Goal: Task Accomplishment & Management: Manage account settings

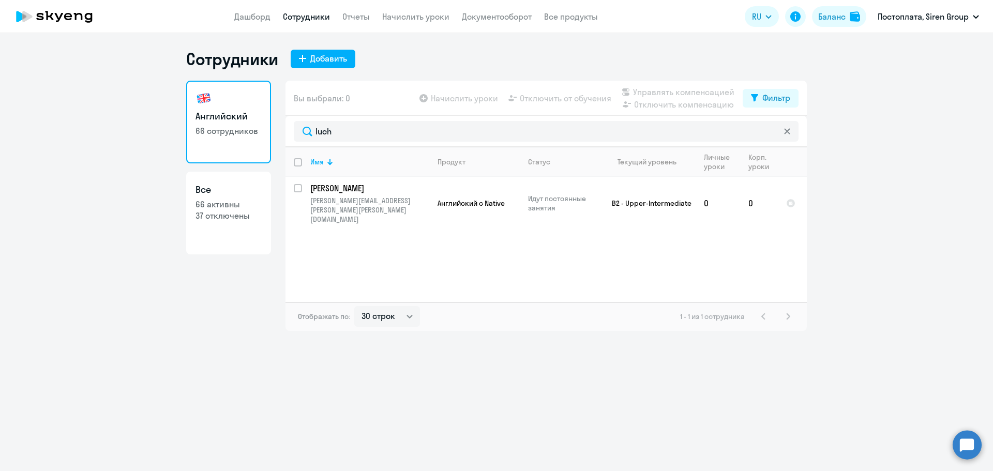
select select "30"
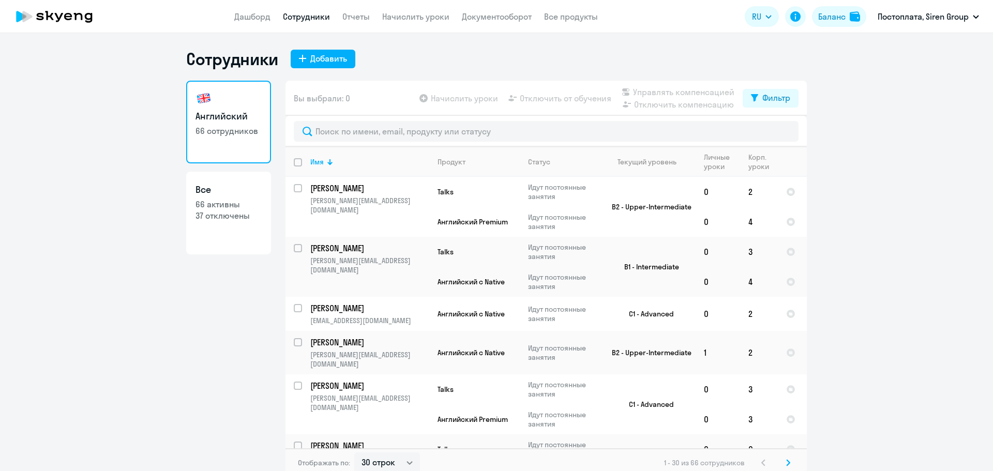
select select "30"
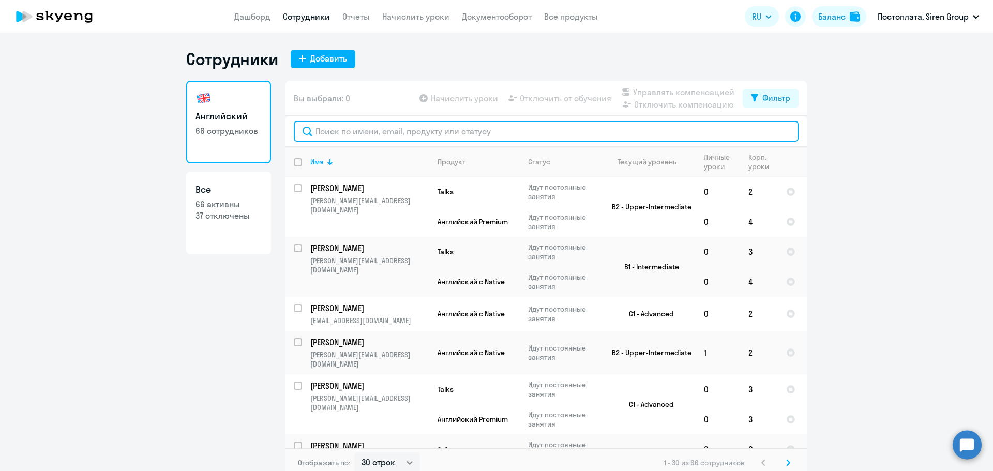
click at [329, 126] on input "text" at bounding box center [546, 131] width 505 height 21
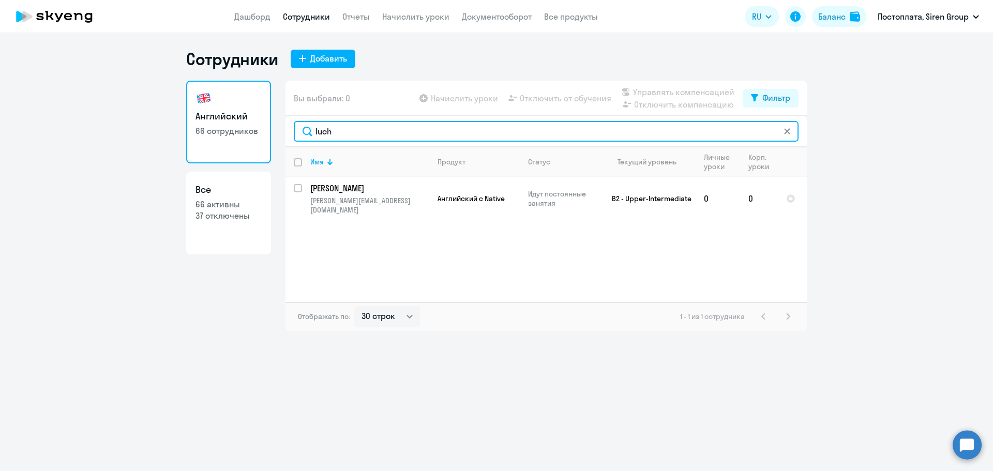
type input "luch"
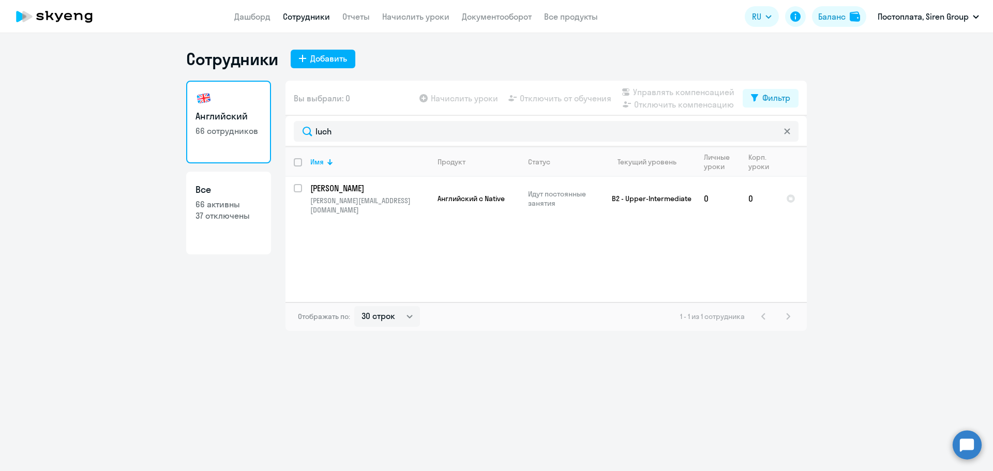
click at [430, 99] on app-table-action-button "Начислить уроки" at bounding box center [457, 98] width 81 height 12
click at [428, 99] on app-table-action-button "Начислить уроки" at bounding box center [457, 98] width 81 height 12
drag, startPoint x: 428, startPoint y: 99, endPoint x: 420, endPoint y: 98, distance: 7.8
click at [420, 98] on app-table-action-button "Начислить уроки" at bounding box center [457, 98] width 81 height 12
drag, startPoint x: 232, startPoint y: 15, endPoint x: 248, endPoint y: 20, distance: 16.7
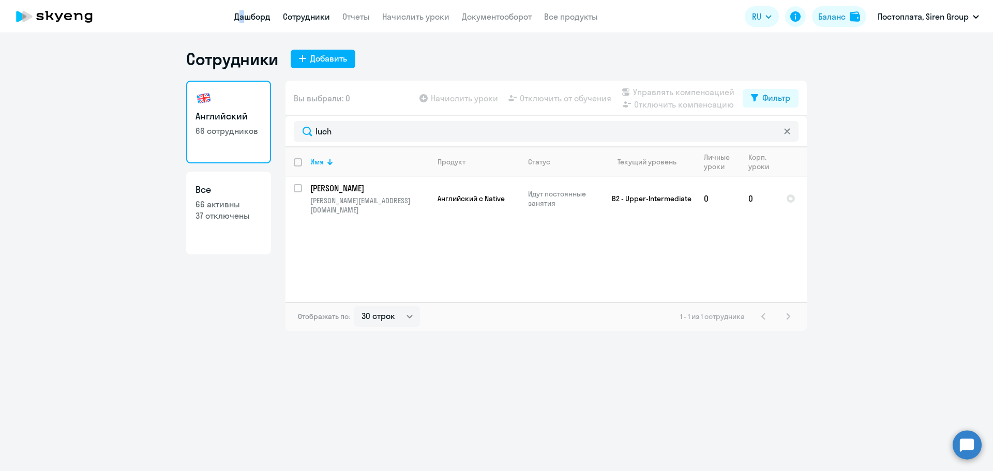
click at [248, 20] on app-header "Дашборд Сотрудники Отчеты Начислить уроки Документооборот Все продукты Дашборд …" at bounding box center [496, 16] width 993 height 33
click at [248, 20] on link "Дашборд" at bounding box center [252, 16] width 36 height 10
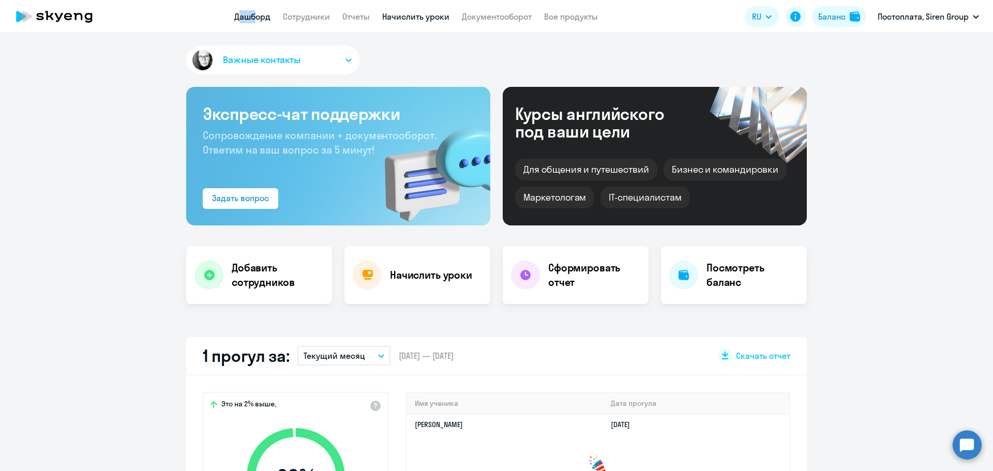
click at [413, 16] on link "Начислить уроки" at bounding box center [415, 16] width 67 height 10
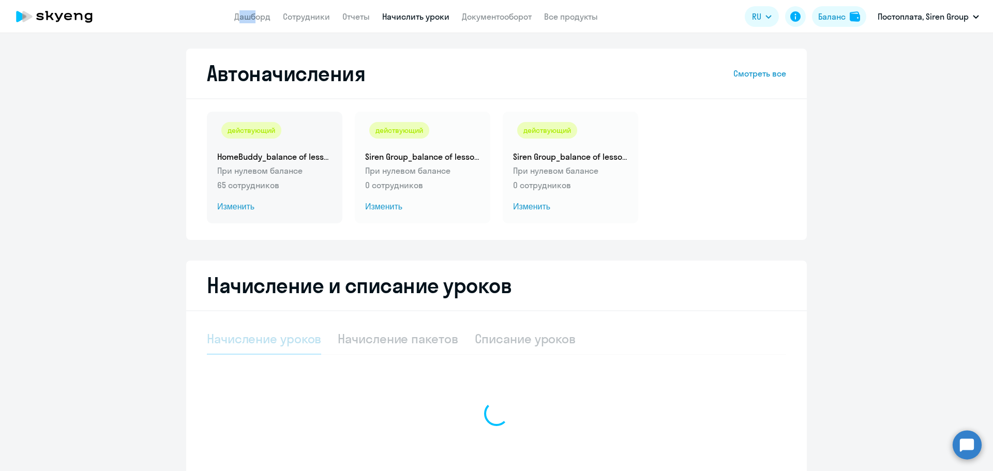
select select "10"
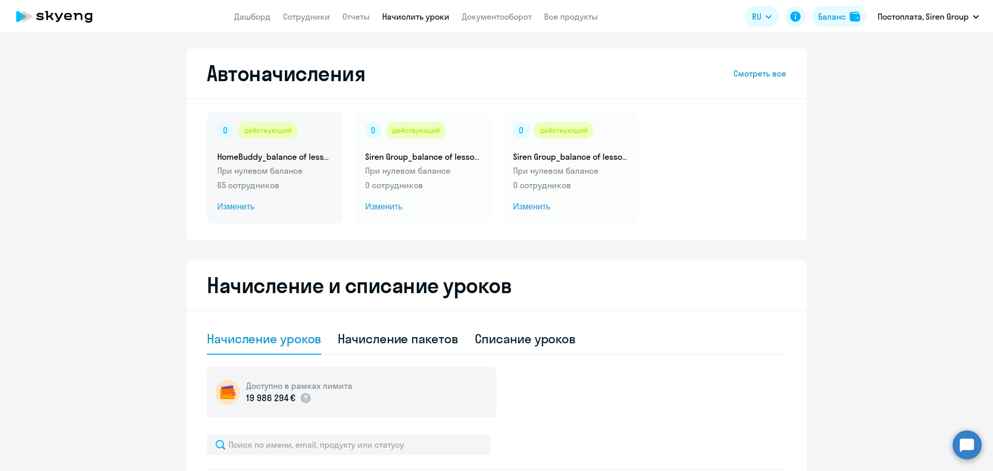
click at [281, 169] on p "При нулевом балансе" at bounding box center [274, 170] width 115 height 12
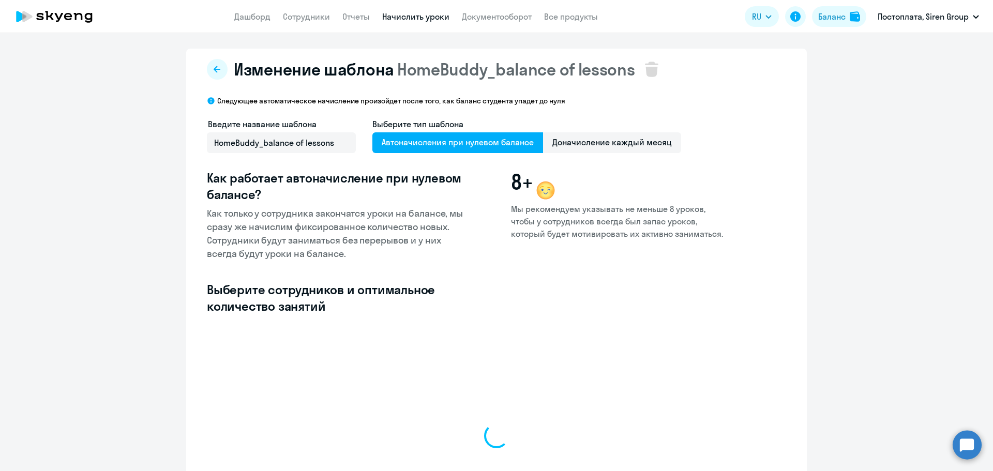
select select "10"
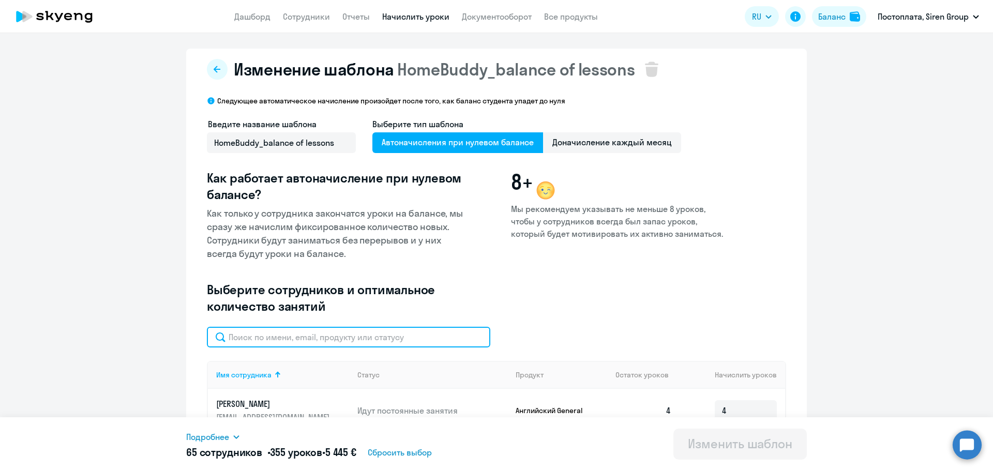
click at [269, 333] on input "text" at bounding box center [348, 337] width 283 height 21
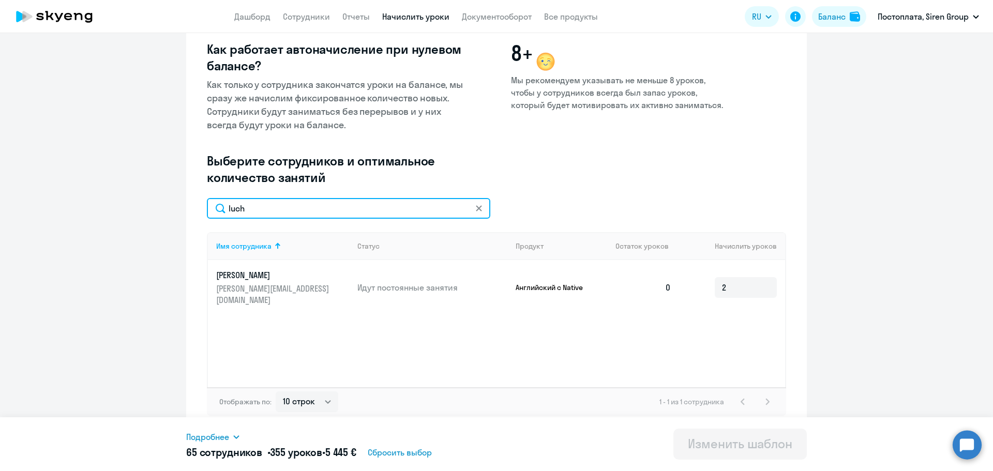
scroll to position [132, 0]
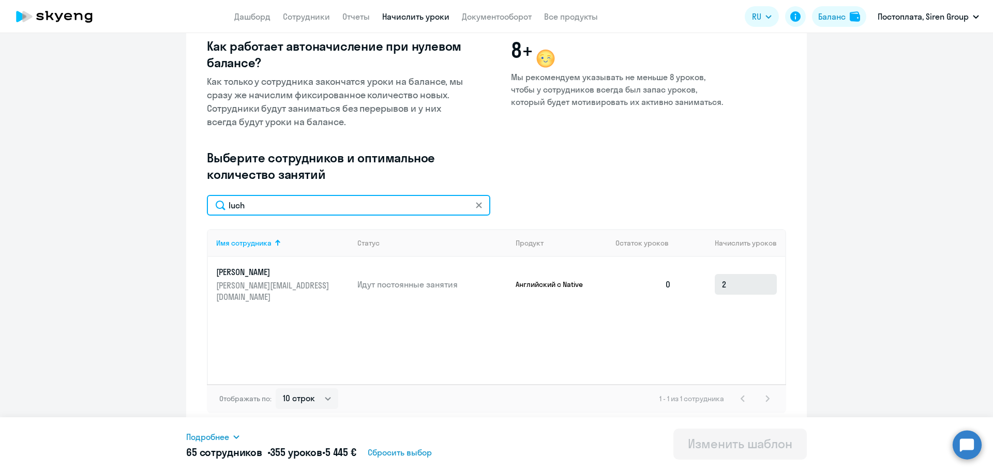
type input "luch"
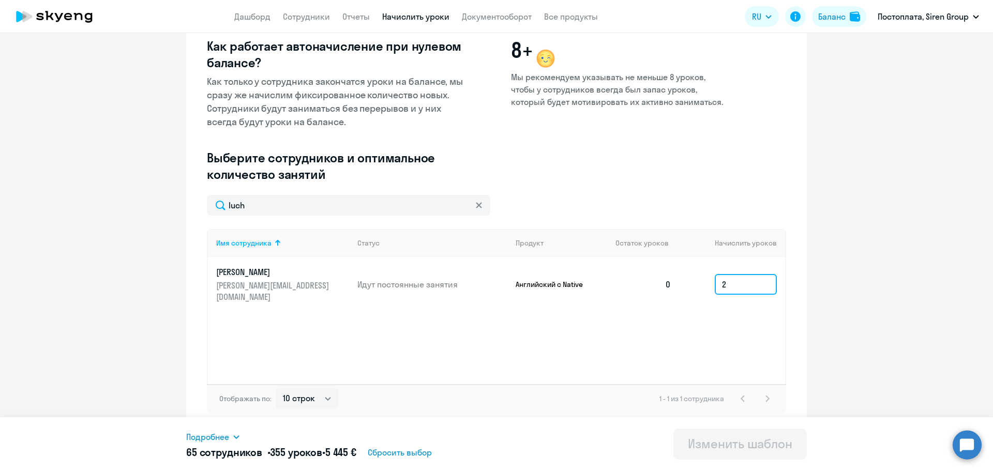
click at [736, 275] on input "2" at bounding box center [746, 284] width 62 height 21
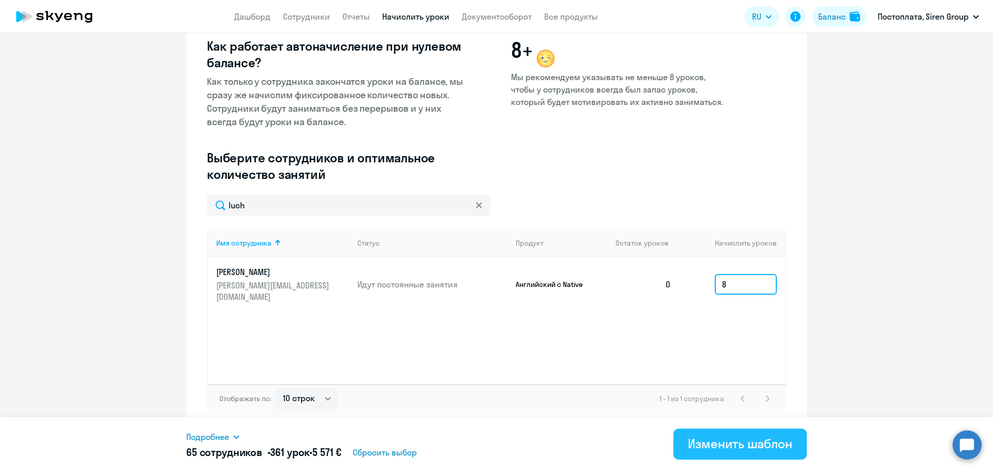
type input "8"
click at [693, 441] on div "Изменить шаблон" at bounding box center [740, 443] width 104 height 17
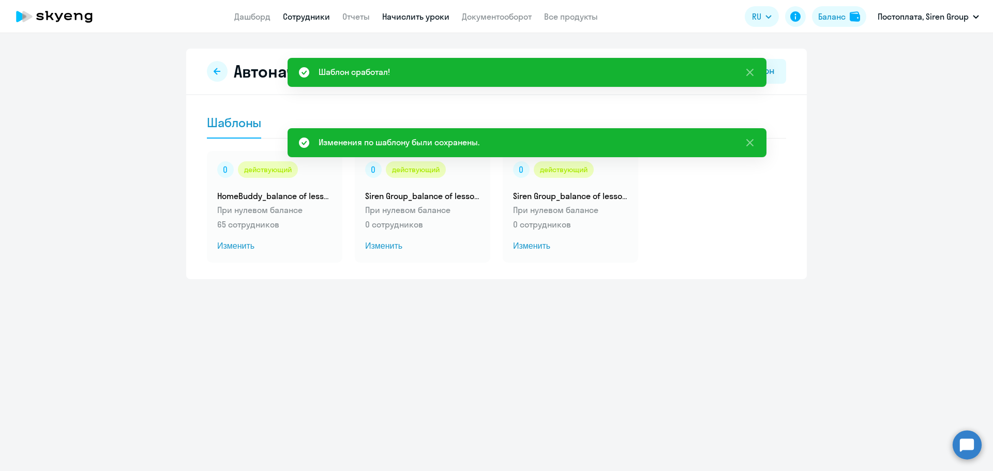
click at [299, 20] on link "Сотрудники" at bounding box center [306, 16] width 47 height 10
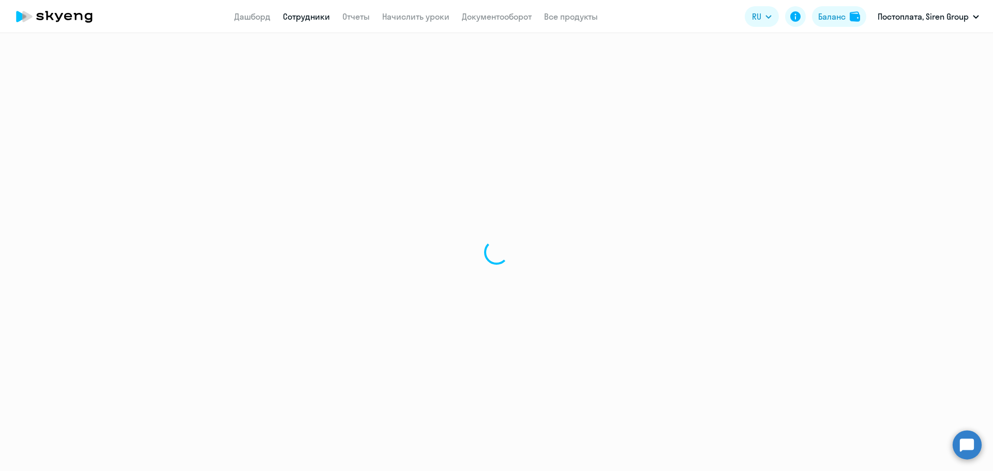
select select "30"
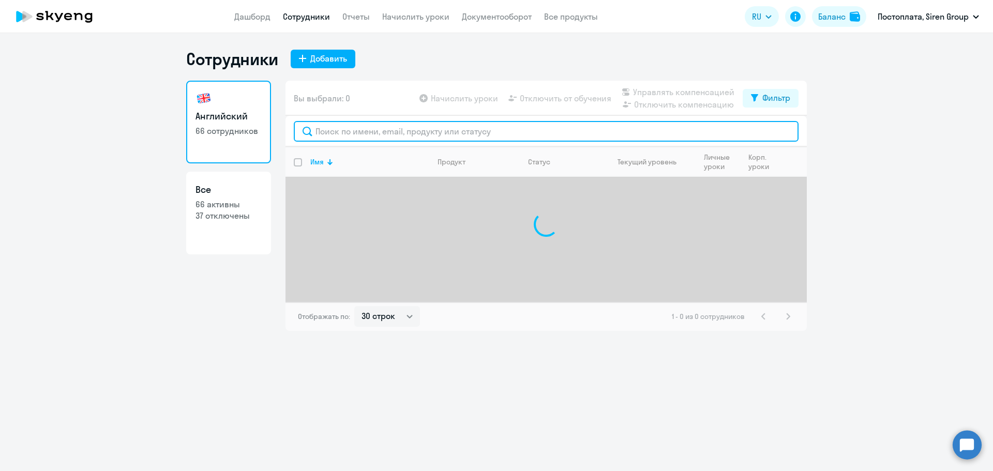
click at [399, 127] on input "text" at bounding box center [546, 131] width 505 height 21
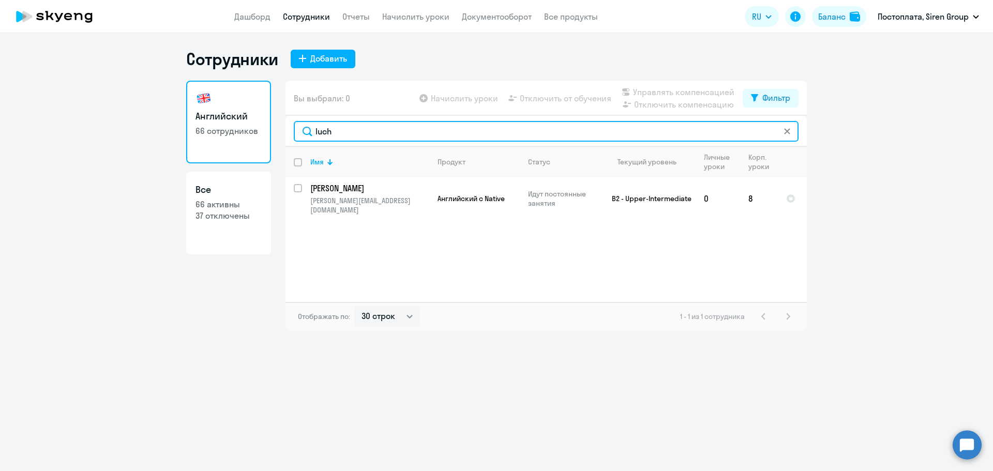
type input "luch"
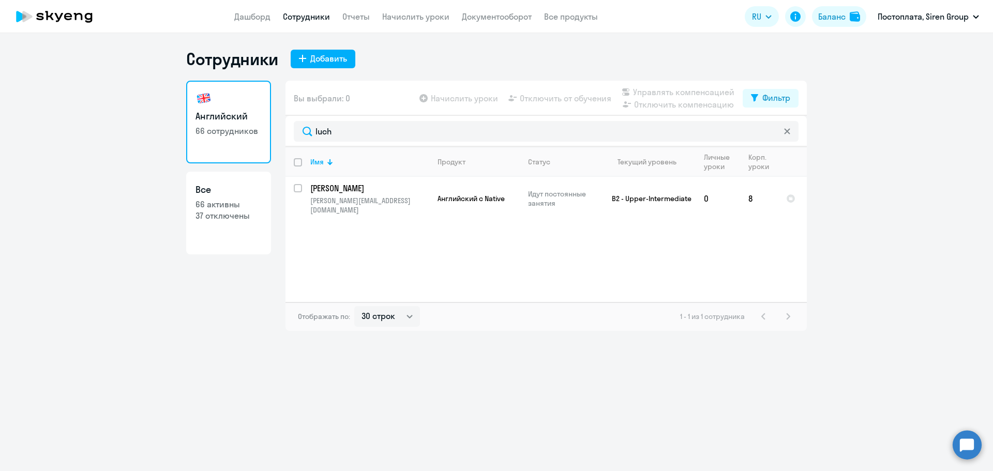
click at [433, 97] on app-table-action-button "Начислить уроки" at bounding box center [457, 98] width 81 height 12
click at [545, 96] on app-table-action-button "Отключить от обучения" at bounding box center [558, 98] width 105 height 12
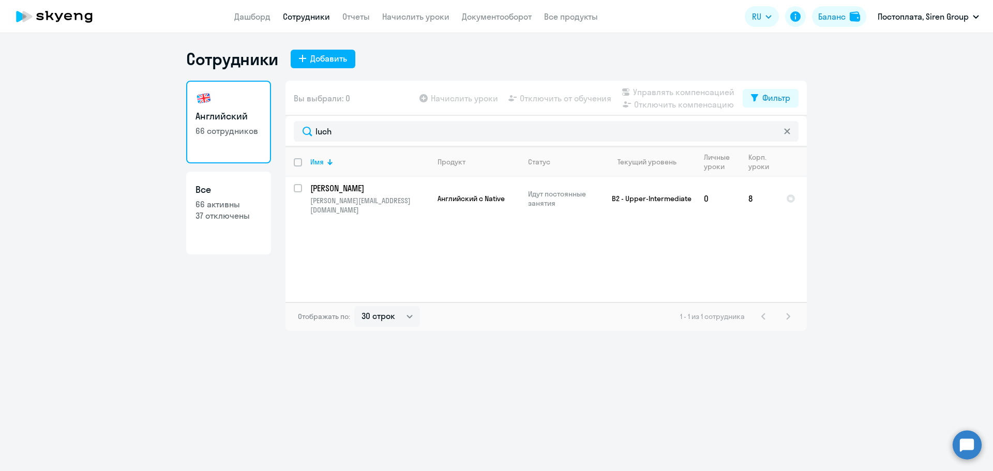
click at [635, 96] on app-table-action-button "Управлять компенсацией" at bounding box center [676, 92] width 115 height 12
click at [596, 204] on td "Идут постоянные занятия" at bounding box center [560, 198] width 80 height 43
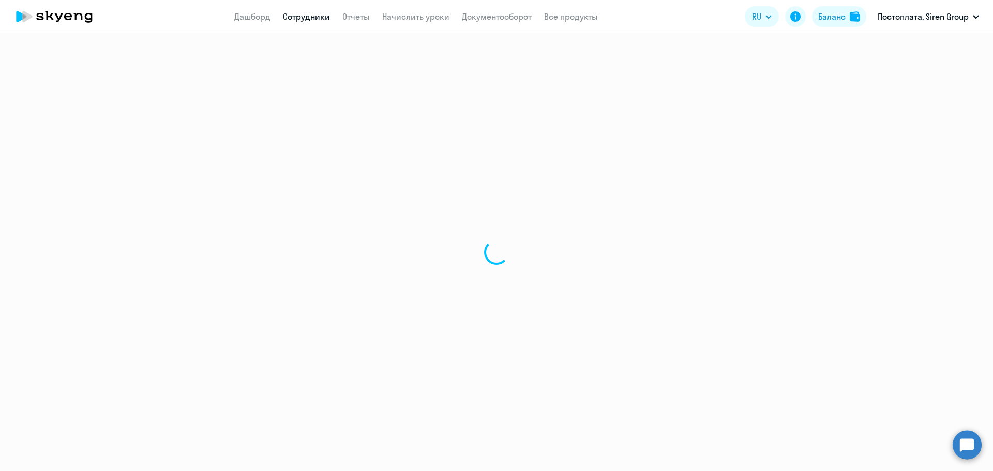
select select "english"
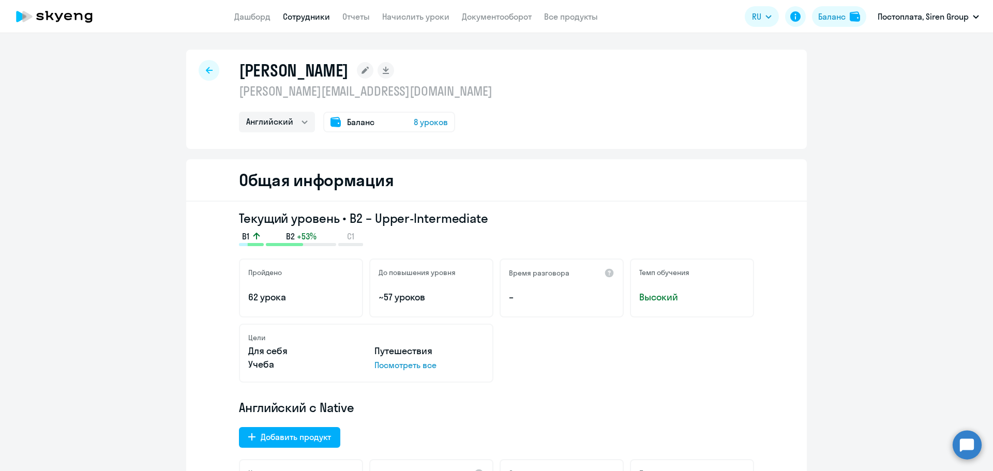
click at [310, 18] on link "Сотрудники" at bounding box center [306, 16] width 47 height 10
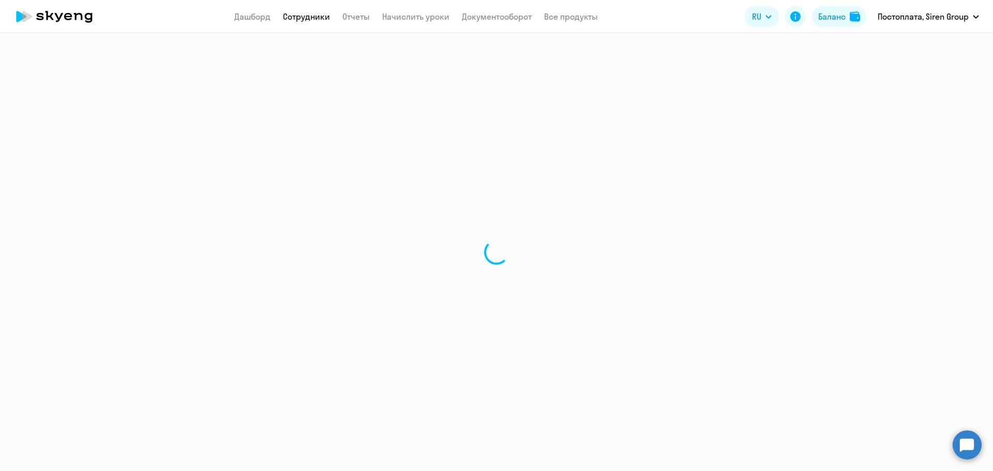
select select "30"
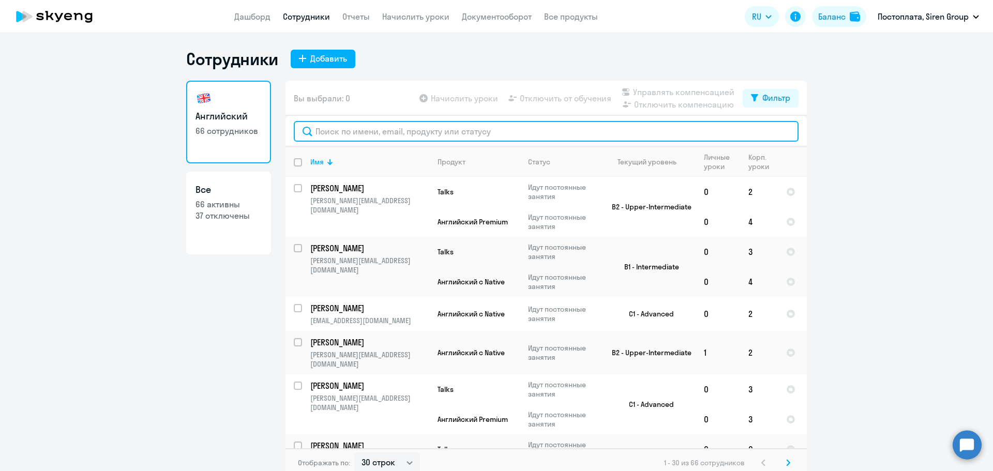
click at [386, 132] on input "text" at bounding box center [546, 131] width 505 height 21
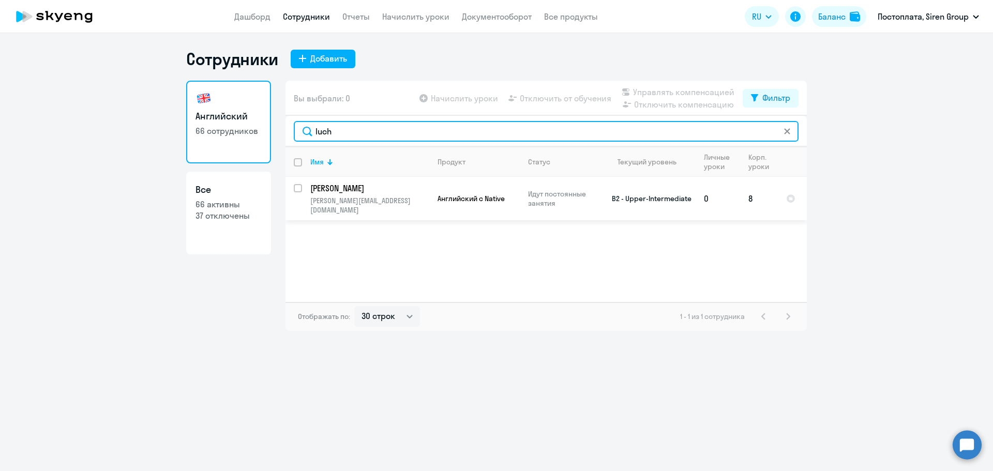
type input "luch"
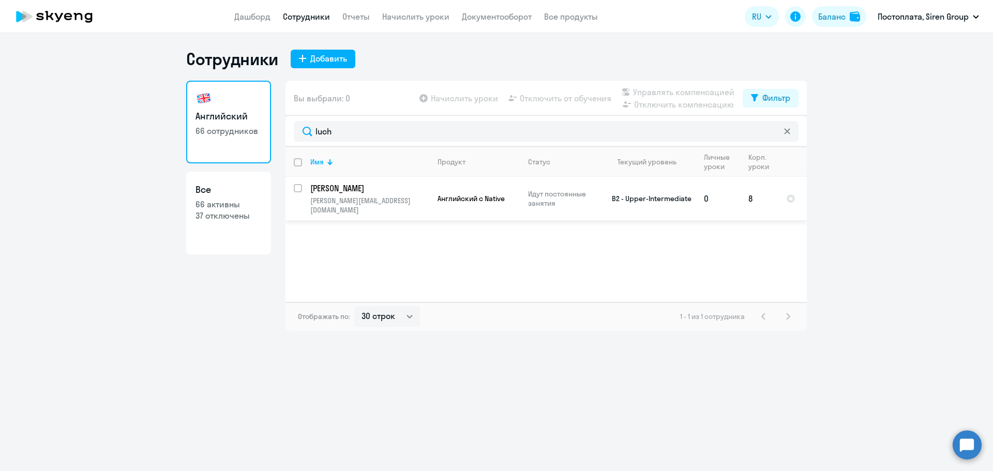
click at [299, 185] on input "select row 37412265" at bounding box center [304, 194] width 21 height 21
checkbox input "true"
click at [448, 96] on span "Начислить уроки" at bounding box center [464, 98] width 67 height 12
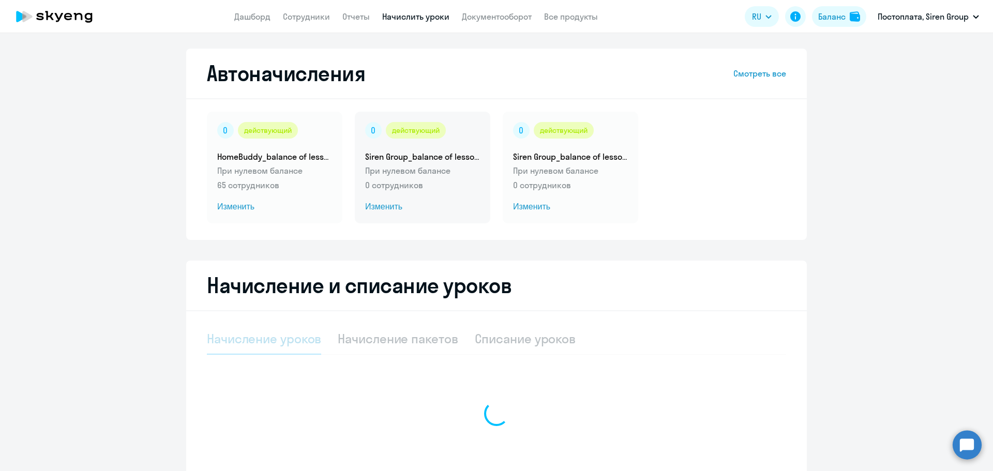
select select "10"
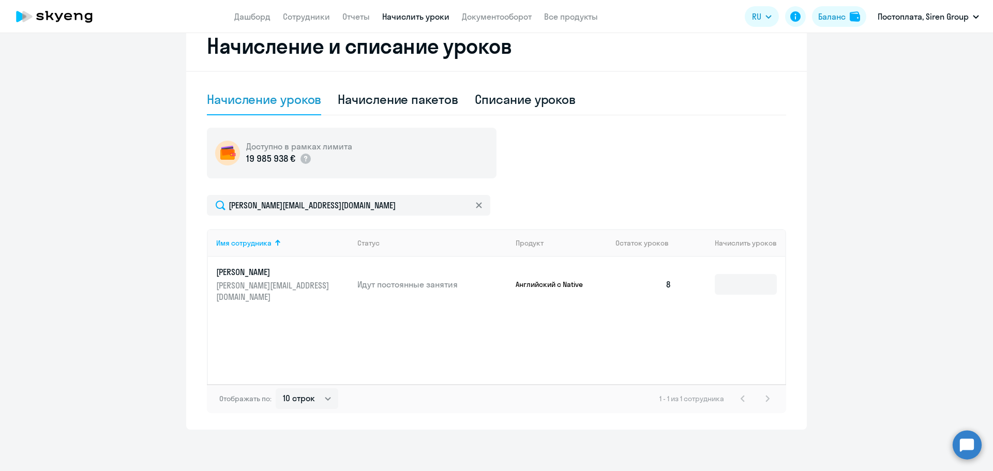
scroll to position [239, 0]
click at [207, 328] on div "Имя сотрудника Статус Продукт Остаток уроков Начислить уроков [PERSON_NAME] [PE…" at bounding box center [496, 306] width 579 height 155
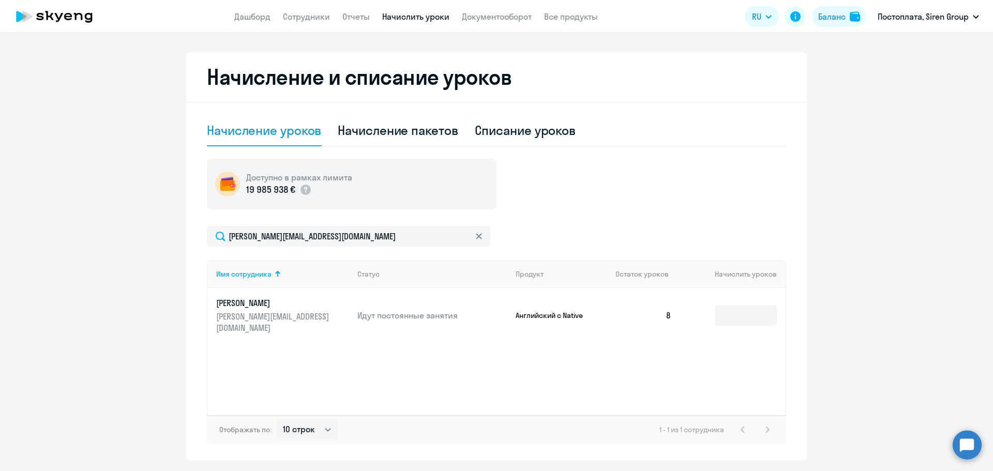
scroll to position [207, 0]
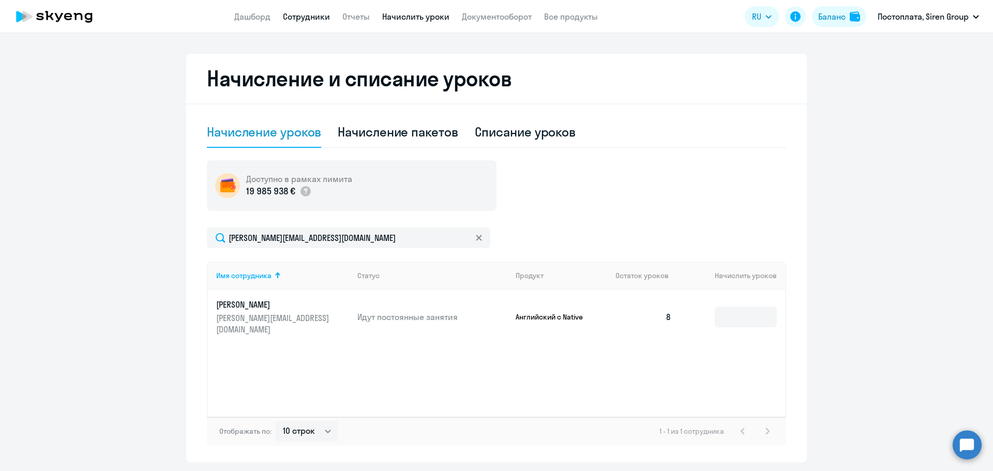
click at [295, 18] on link "Сотрудники" at bounding box center [306, 16] width 47 height 10
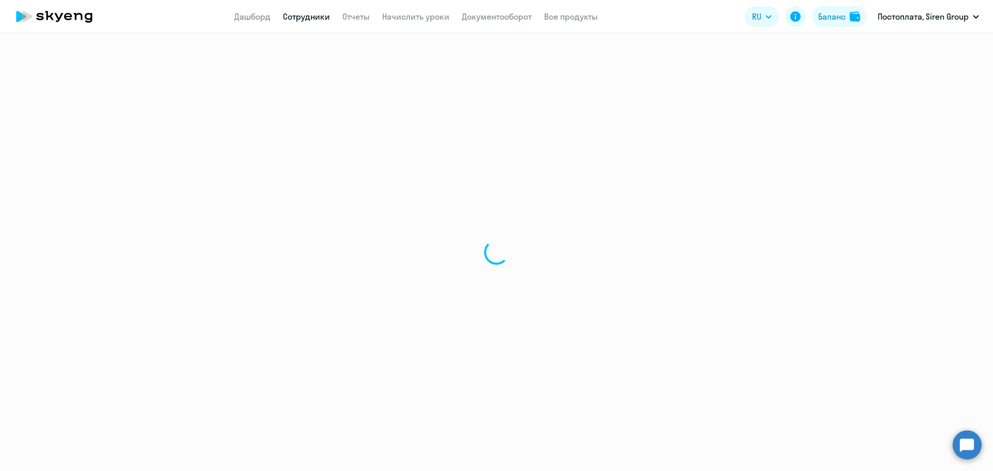
select select "30"
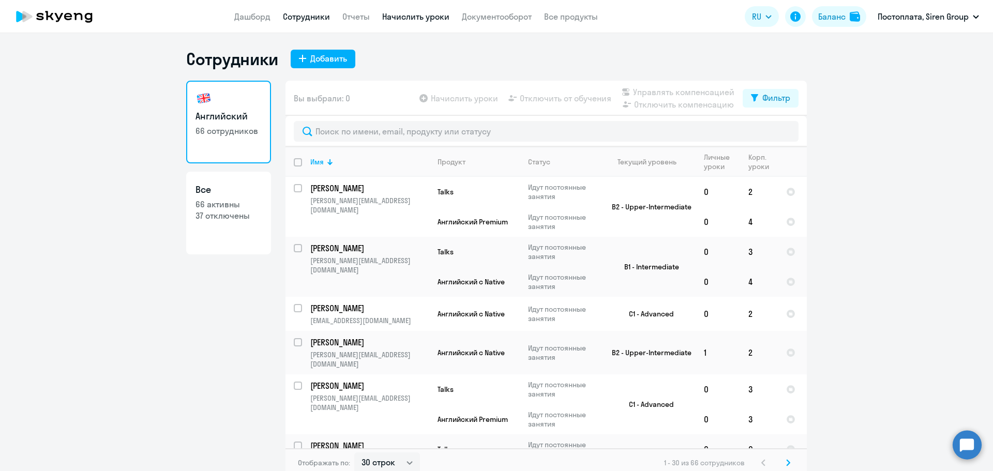
click at [413, 17] on link "Начислить уроки" at bounding box center [415, 16] width 67 height 10
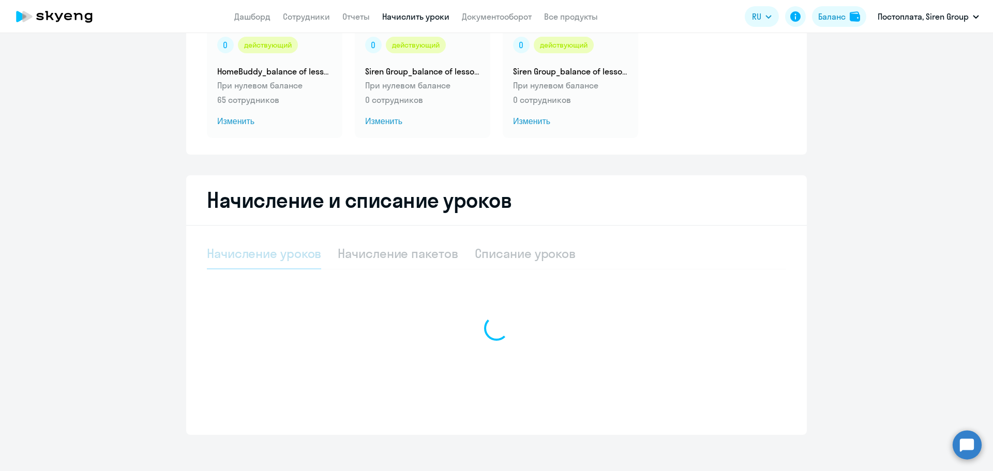
select select "10"
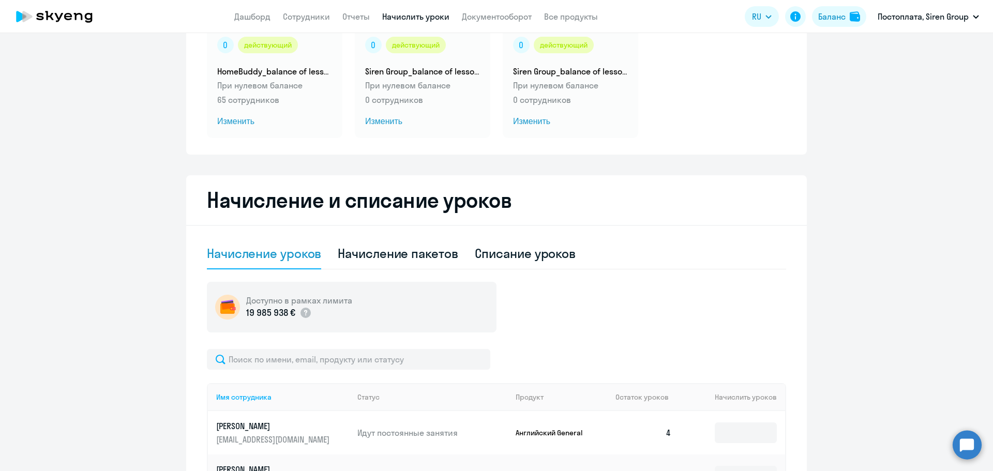
scroll to position [86, 0]
click at [280, 95] on p "65 сотрудников" at bounding box center [274, 99] width 115 height 12
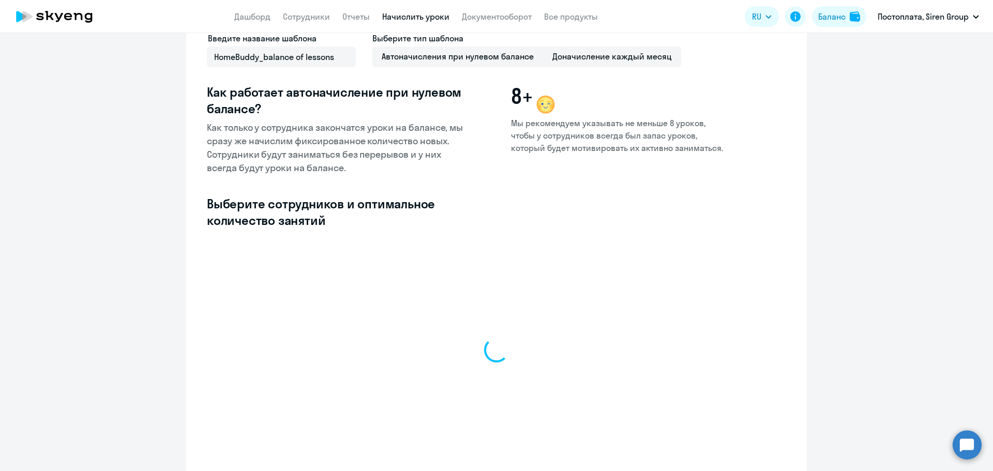
select select "10"
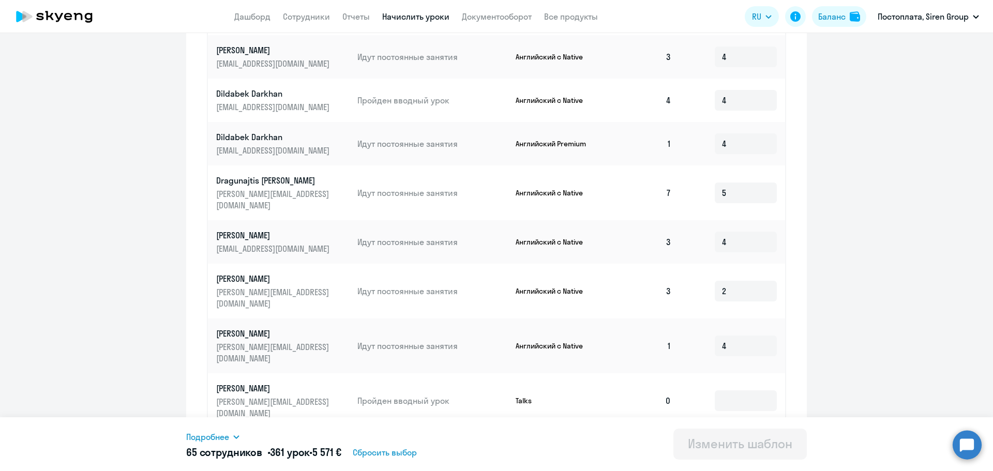
scroll to position [439, 0]
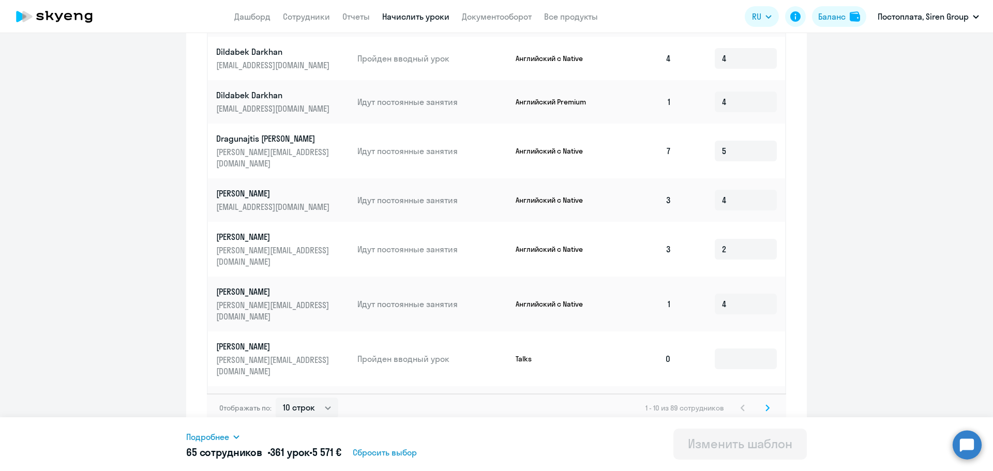
click at [765, 404] on icon at bounding box center [767, 407] width 4 height 7
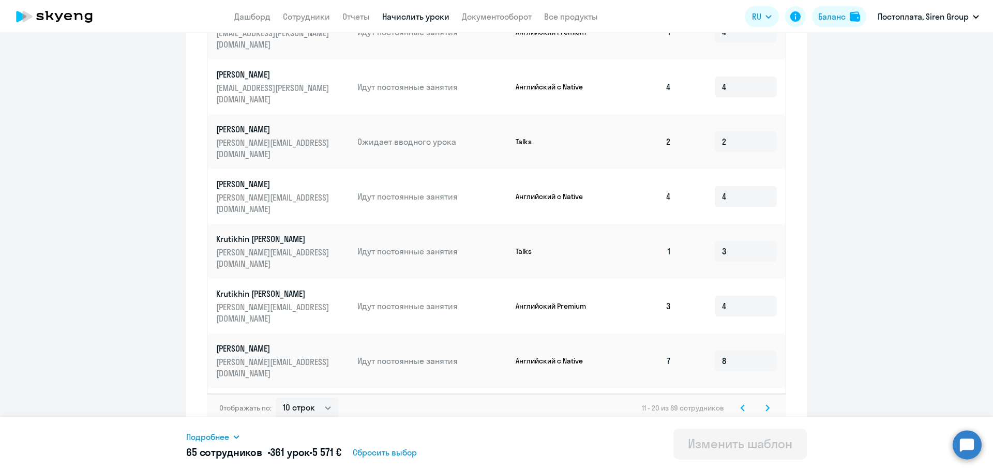
click at [761, 402] on svg-icon at bounding box center [767, 408] width 12 height 12
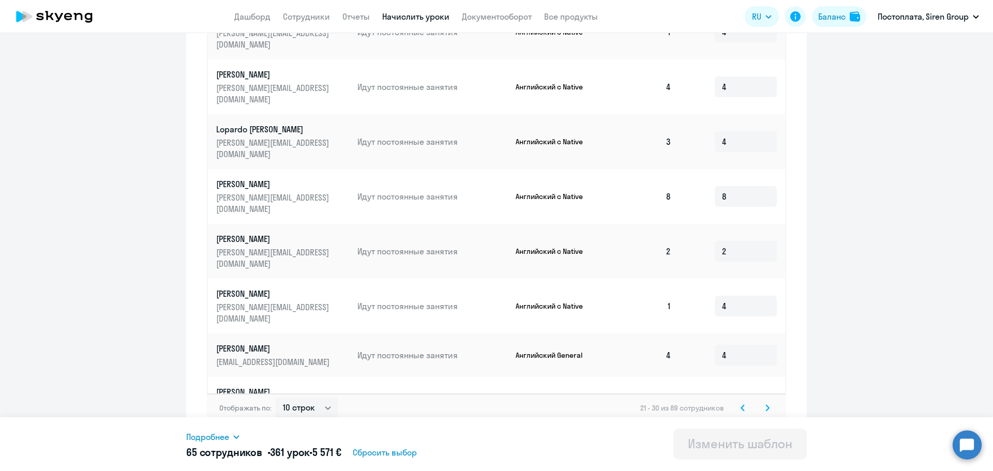
click at [765, 404] on icon at bounding box center [767, 407] width 4 height 7
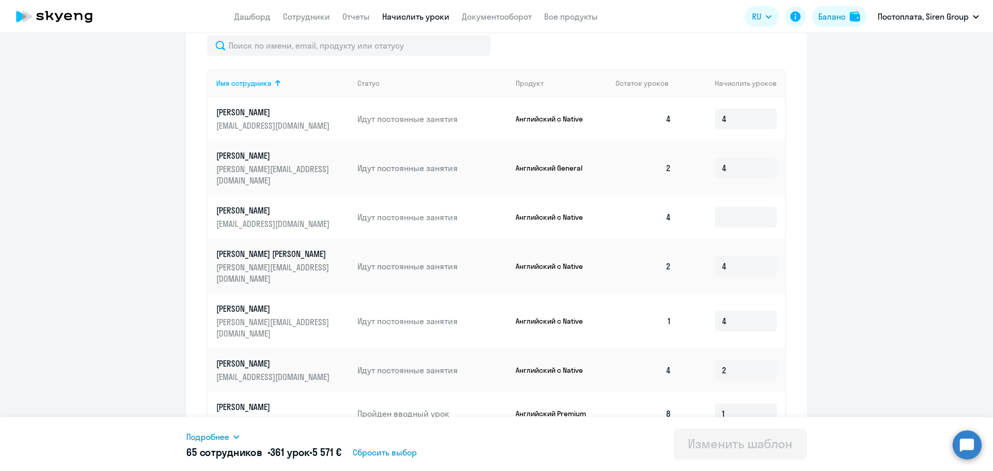
scroll to position [291, 0]
click at [730, 210] on input at bounding box center [746, 217] width 62 height 21
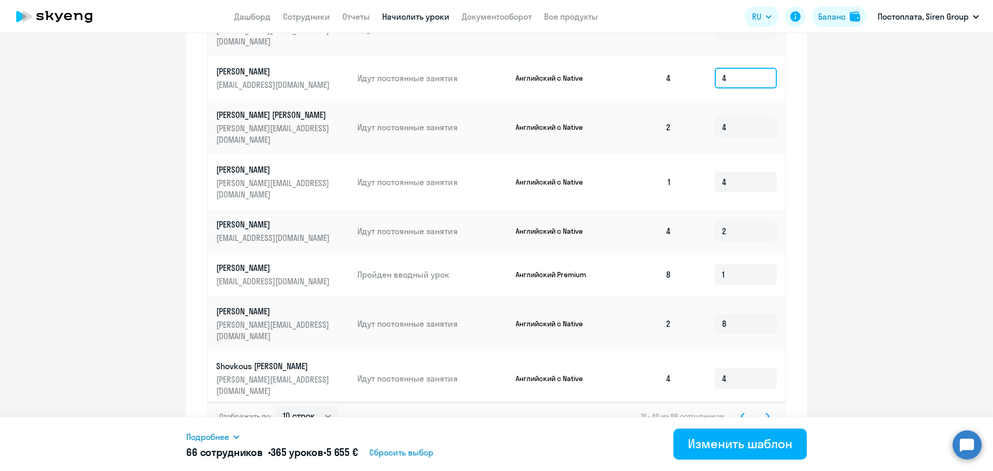
scroll to position [439, 0]
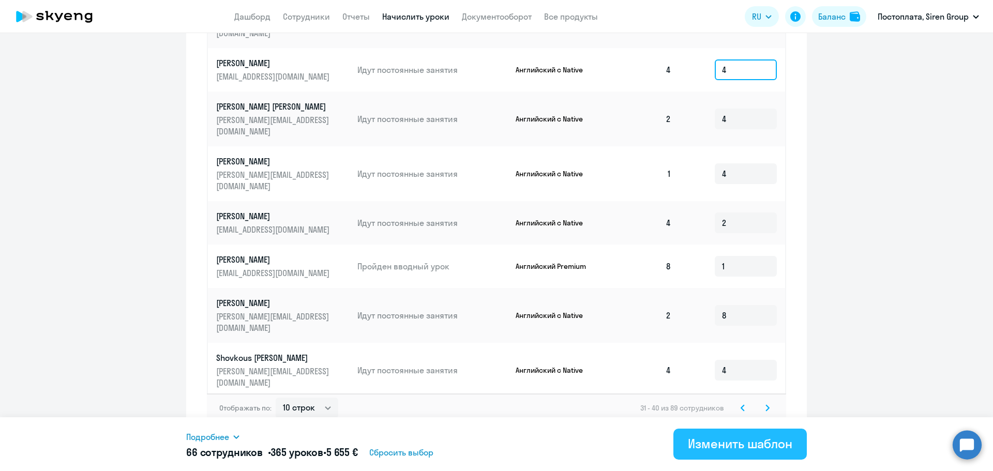
type input "4"
click at [715, 443] on div "Изменить шаблон" at bounding box center [740, 443] width 104 height 17
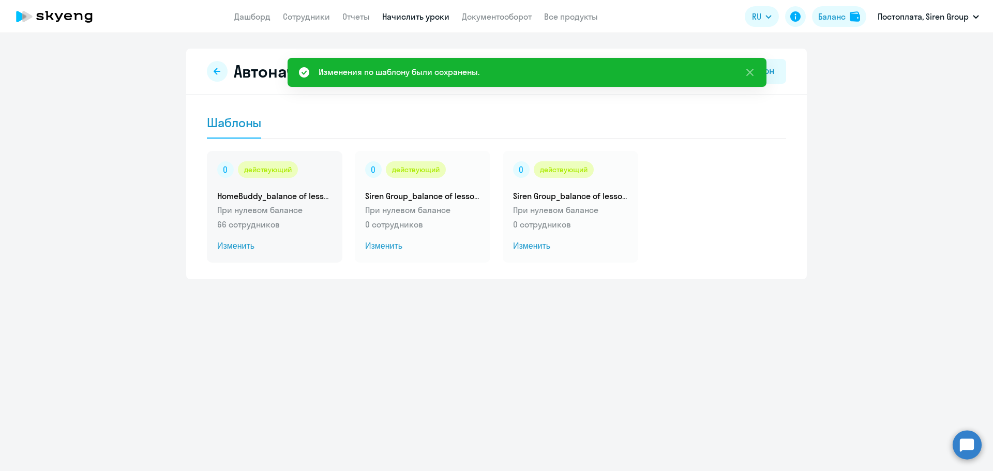
click at [273, 211] on p "При нулевом балансе" at bounding box center [274, 210] width 115 height 12
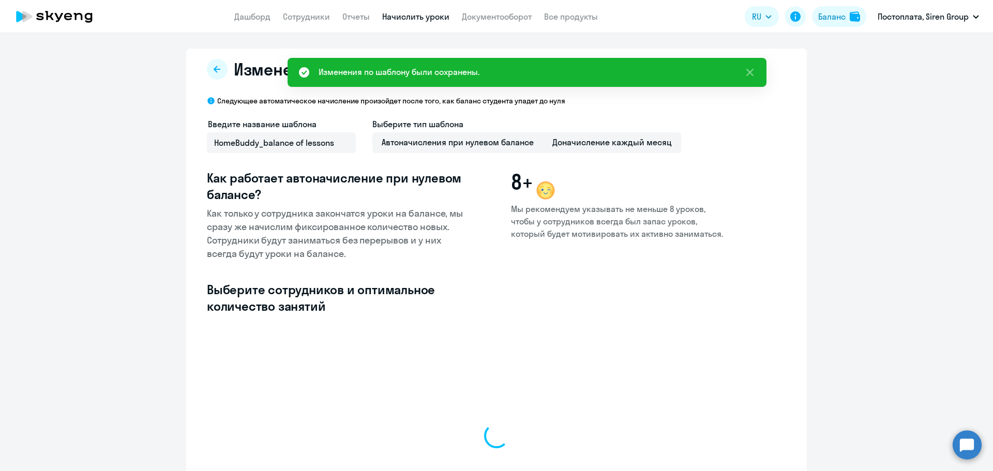
select select "10"
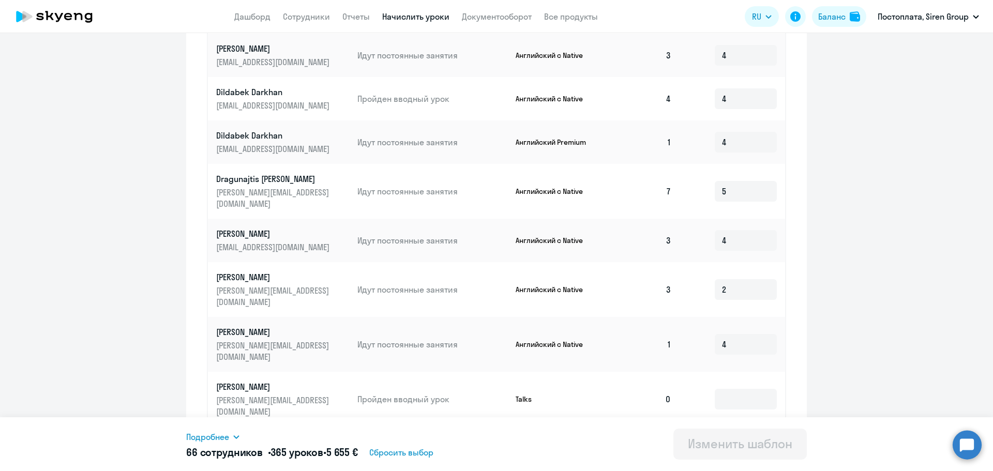
scroll to position [439, 0]
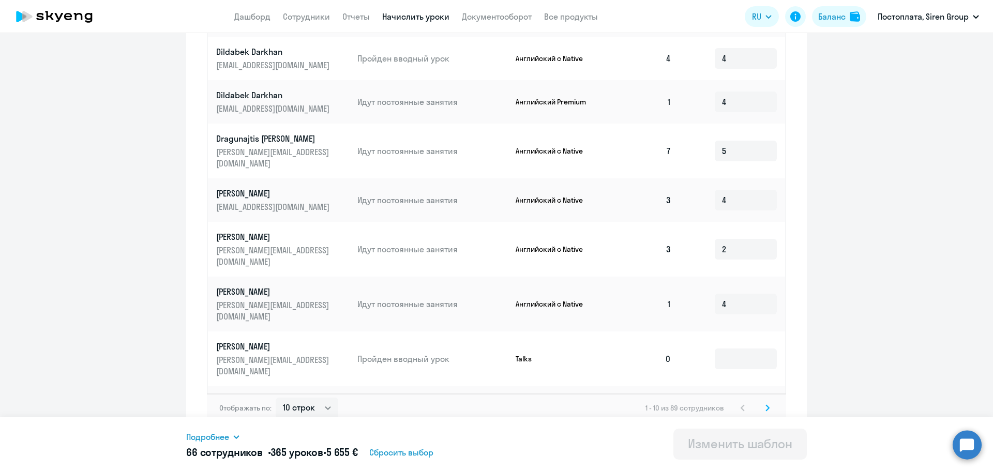
click at [766, 405] on icon at bounding box center [767, 408] width 3 height 6
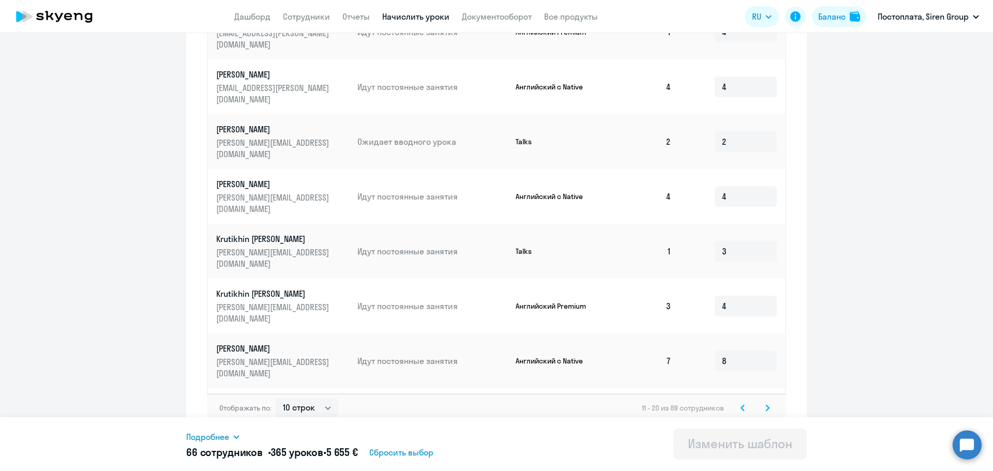
click at [761, 409] on div "Отображать по: 10 строк 30 строк 50 строк 11 - 20 из 89 сотрудников" at bounding box center [496, 407] width 579 height 29
click at [765, 404] on icon at bounding box center [767, 407] width 4 height 7
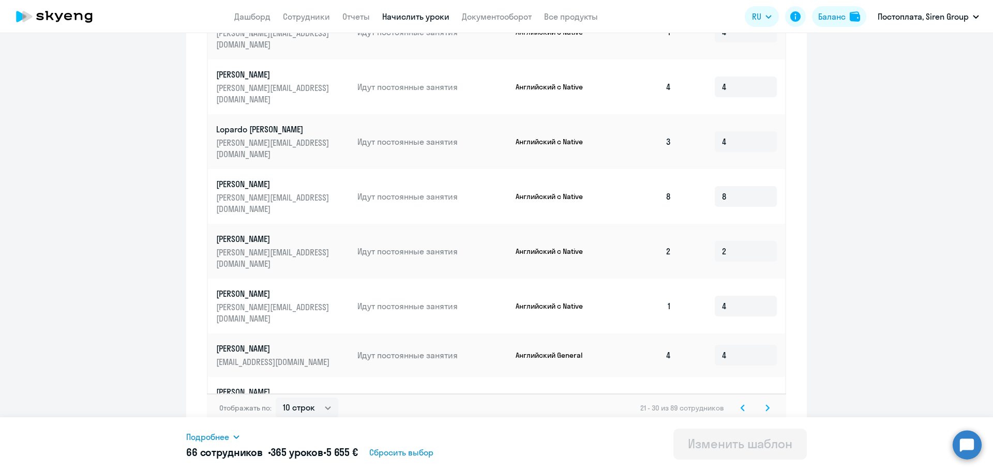
click at [765, 404] on icon at bounding box center [767, 407] width 4 height 7
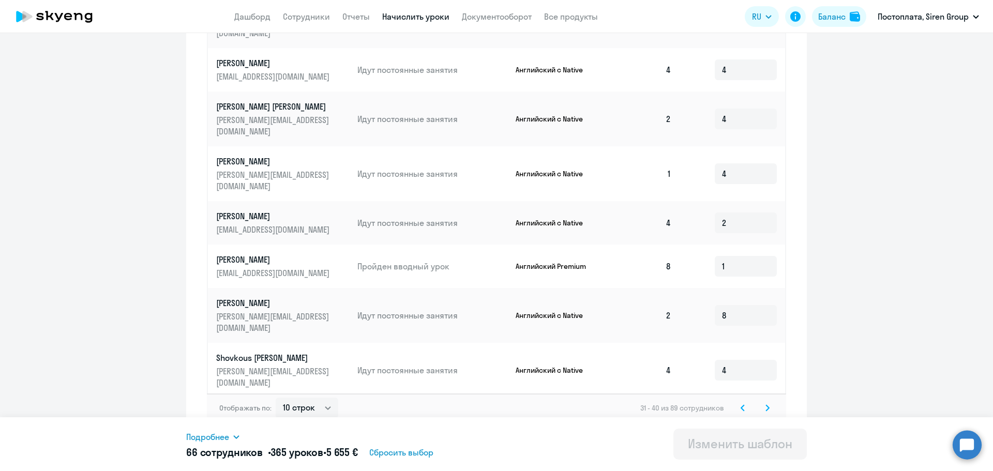
click at [765, 404] on icon at bounding box center [767, 407] width 4 height 7
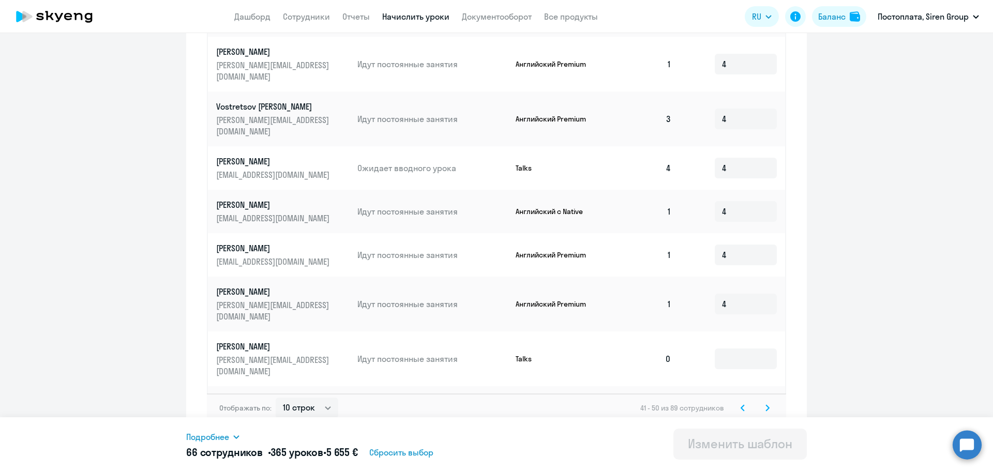
click at [740, 404] on icon at bounding box center [742, 407] width 4 height 7
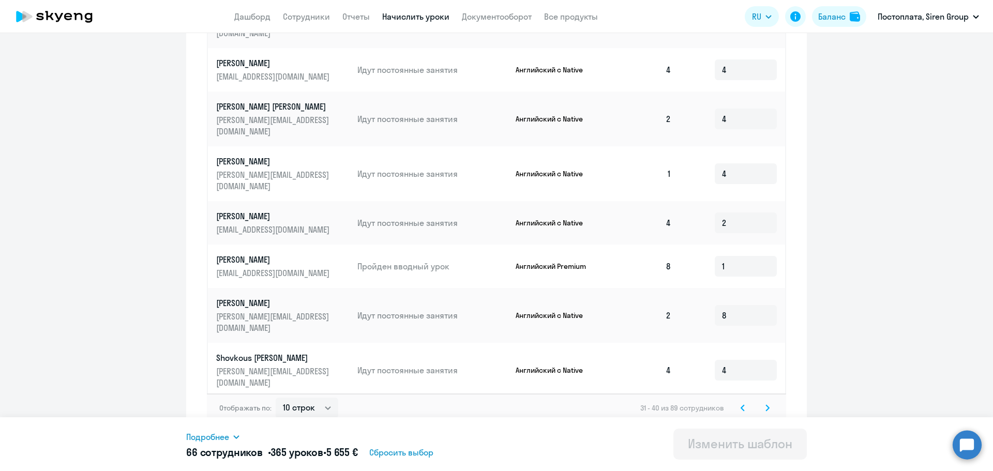
scroll to position [0, 0]
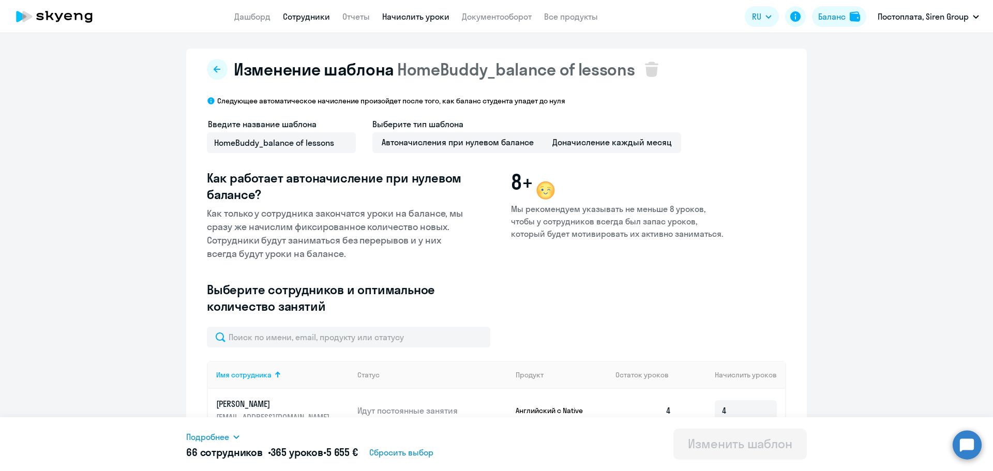
click at [318, 13] on link "Сотрудники" at bounding box center [306, 16] width 47 height 10
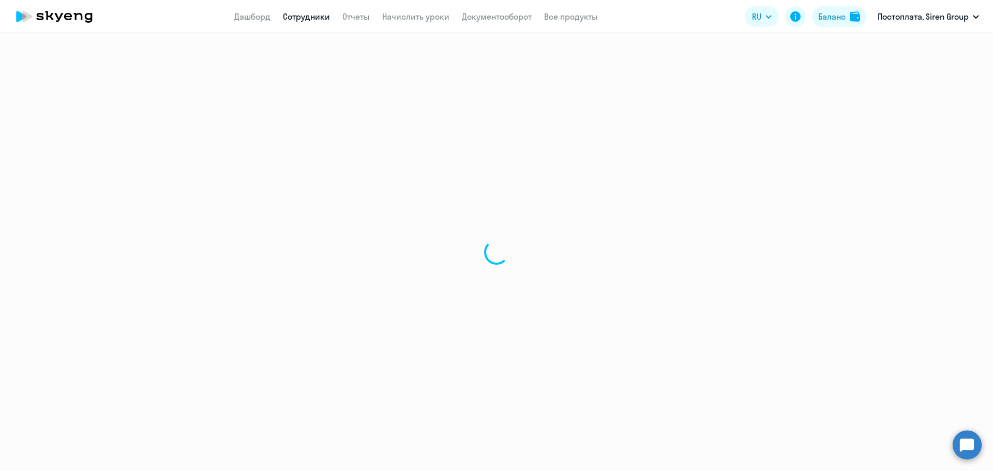
select select "30"
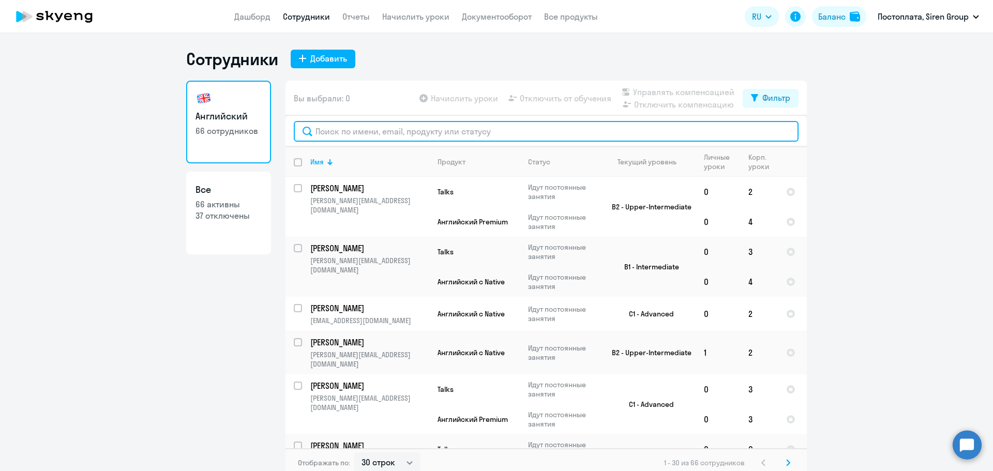
click at [366, 131] on input "text" at bounding box center [546, 131] width 505 height 21
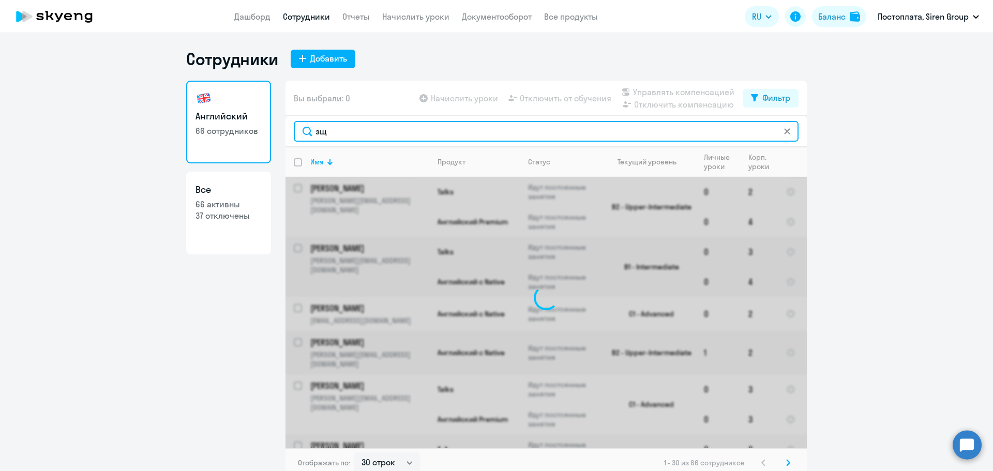
type input "з"
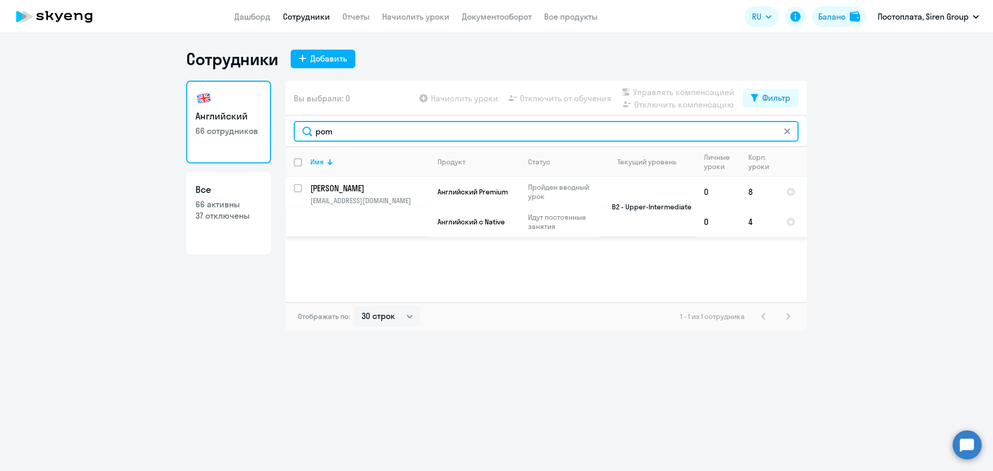
type input "pom"
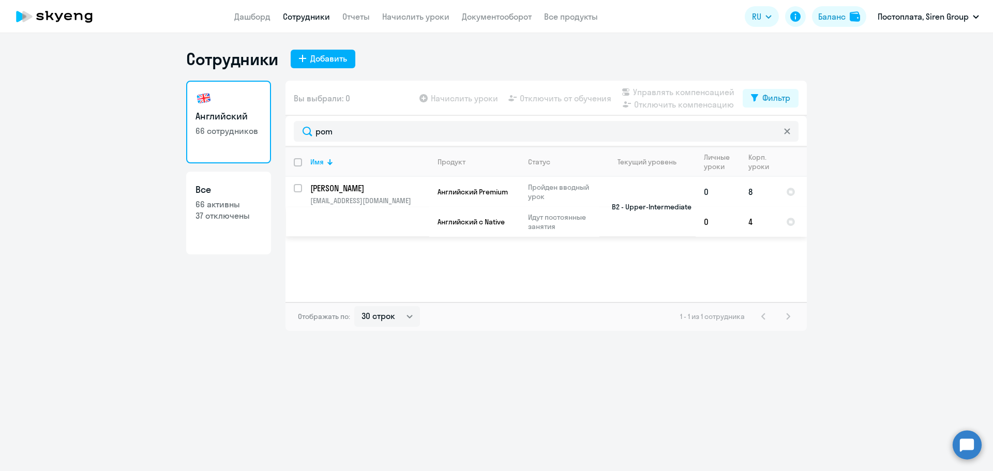
click at [297, 189] on input "select row 17418110" at bounding box center [304, 194] width 21 height 21
checkbox input "true"
click at [539, 98] on span "Отключить от обучения" at bounding box center [566, 98] width 92 height 12
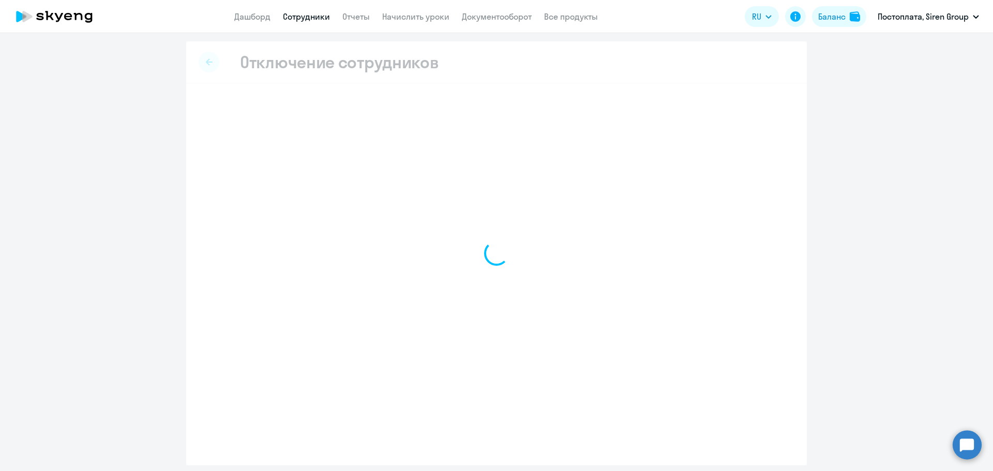
select select "all"
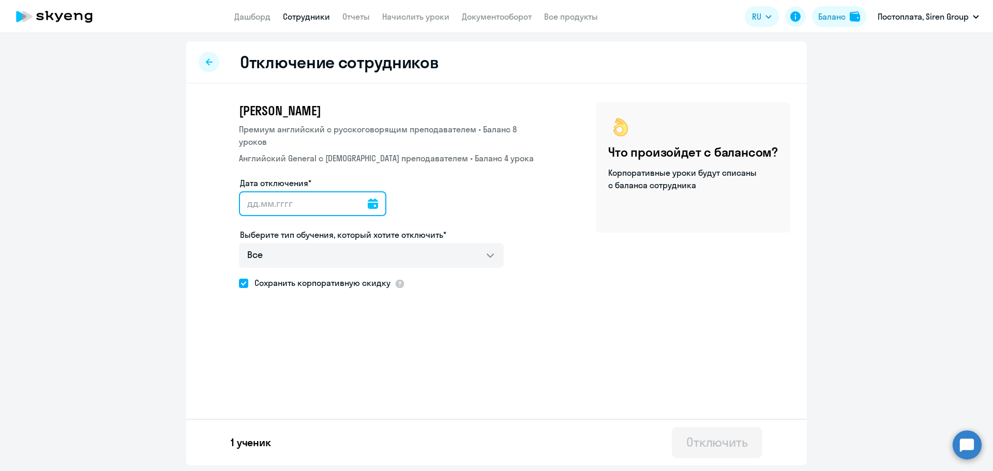
click at [360, 191] on input "Дата отключения*" at bounding box center [312, 203] width 147 height 25
click at [368, 199] on icon at bounding box center [373, 204] width 10 height 10
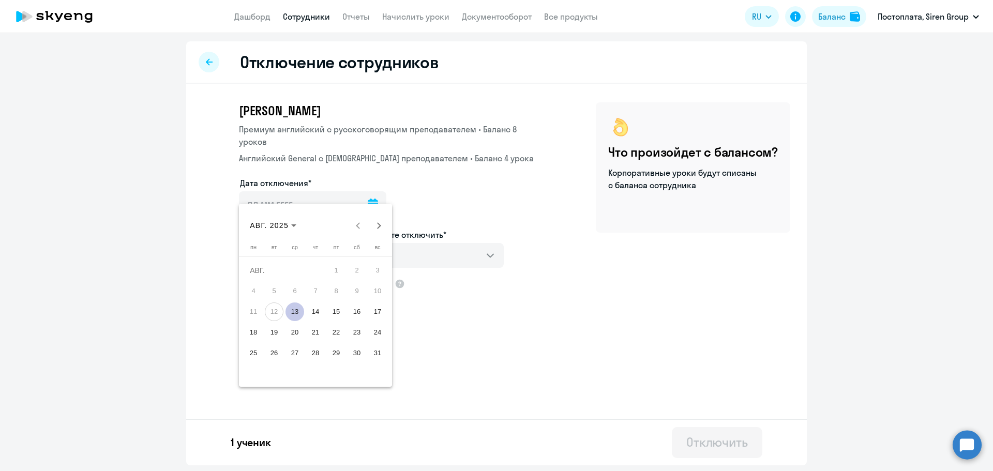
click at [289, 309] on span "13" at bounding box center [294, 311] width 19 height 19
type input "[DATE]"
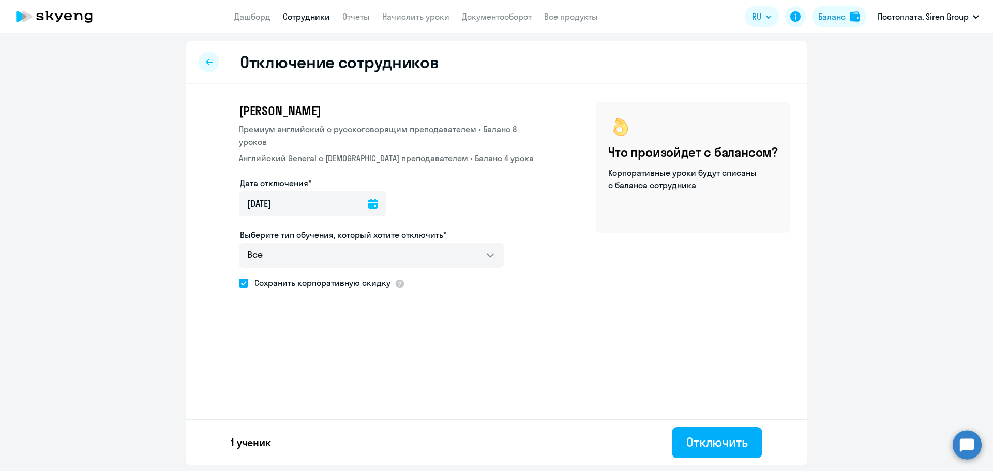
click at [245, 279] on span at bounding box center [243, 283] width 9 height 9
click at [239, 283] on input "Сохранить корпоративную скидку" at bounding box center [238, 283] width 1 height 1
checkbox input "false"
click at [719, 443] on div "Отключить" at bounding box center [717, 442] width 62 height 17
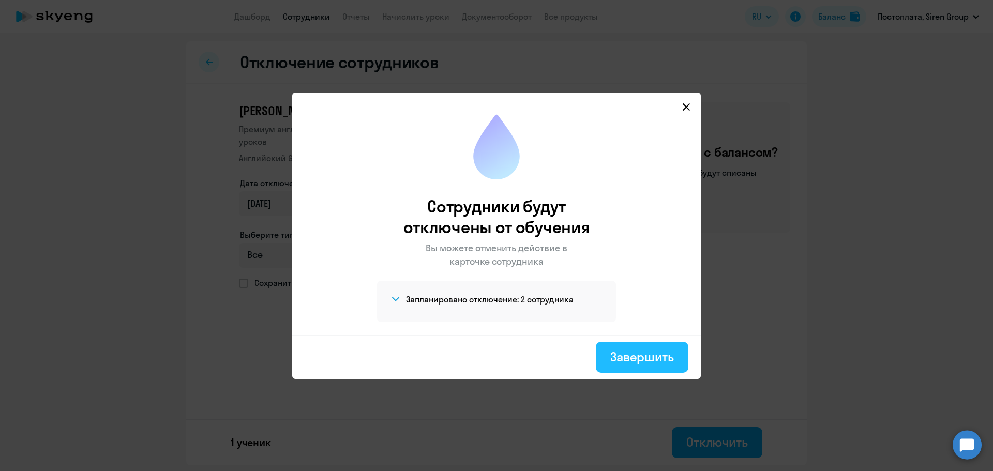
click at [625, 358] on div "Завершить" at bounding box center [642, 356] width 64 height 17
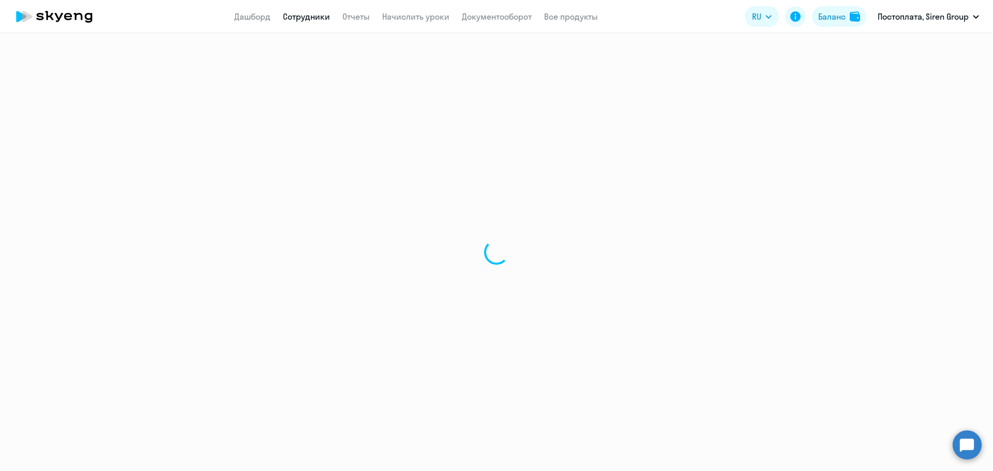
select select "30"
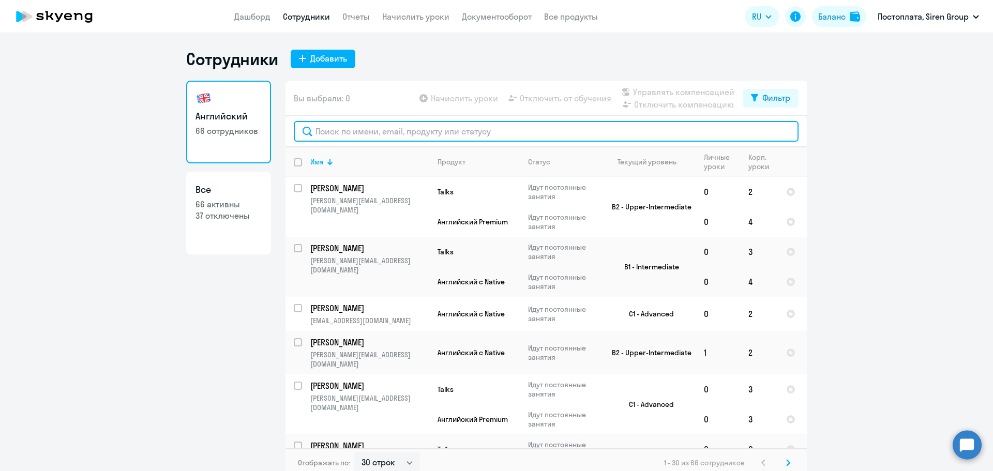
click at [355, 133] on input "text" at bounding box center [546, 131] width 505 height 21
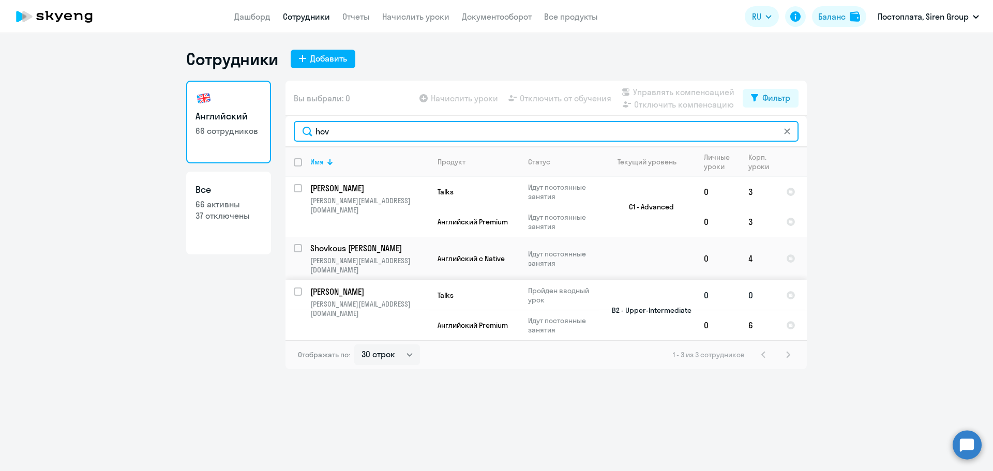
type input "hov"
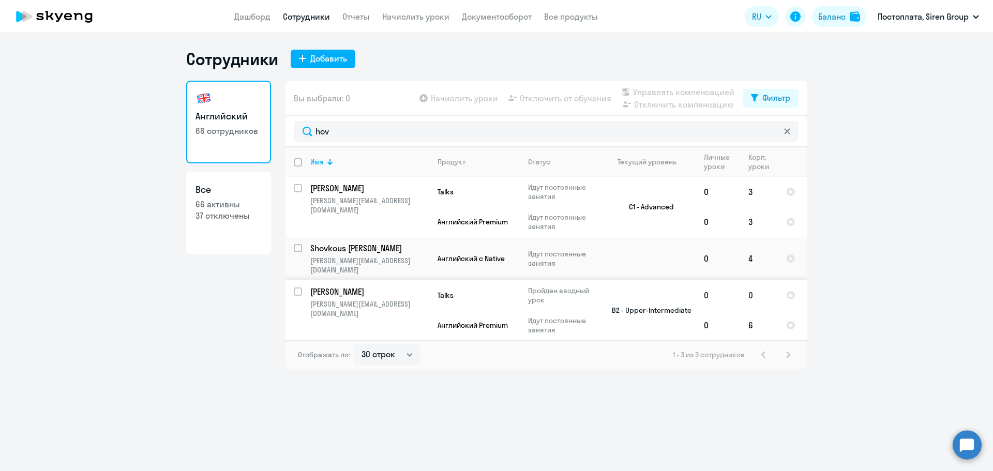
click at [297, 287] on input "select row 14433792" at bounding box center [304, 297] width 21 height 21
checkbox input "true"
click at [539, 99] on span "Отключить от обучения" at bounding box center [566, 98] width 92 height 12
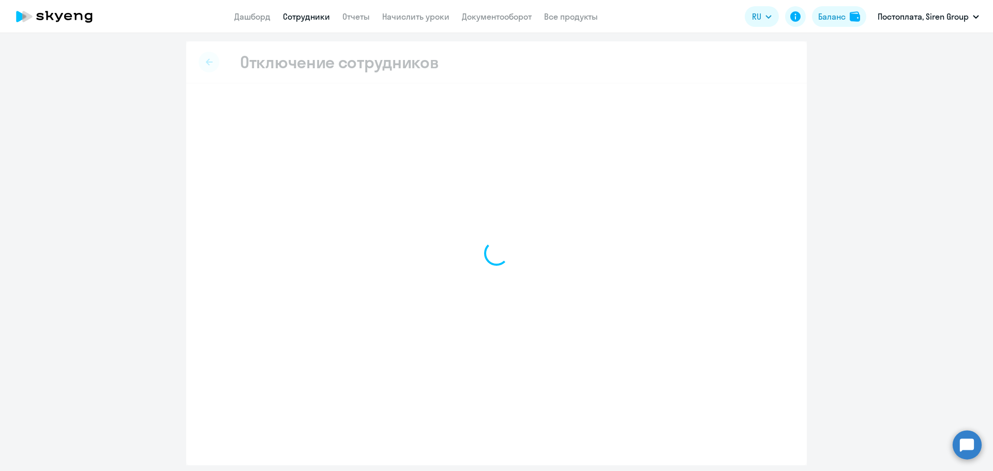
select select "all"
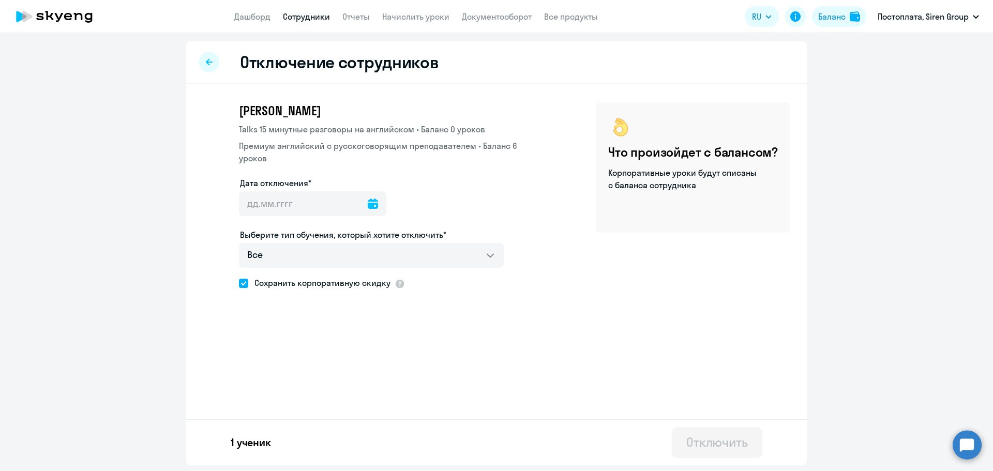
click at [368, 204] on icon at bounding box center [373, 204] width 10 height 10
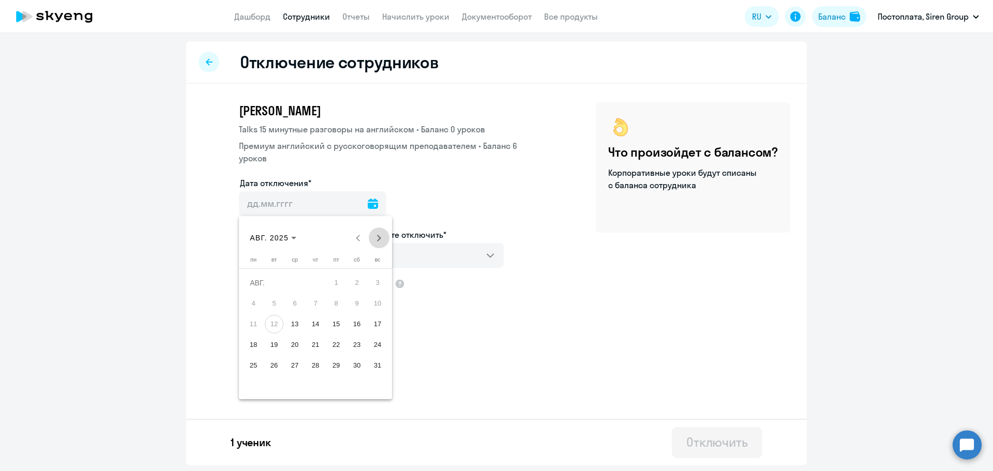
click at [373, 237] on span "Next month" at bounding box center [379, 238] width 21 height 21
click at [253, 300] on span "1" at bounding box center [253, 303] width 19 height 19
type input "[DATE]"
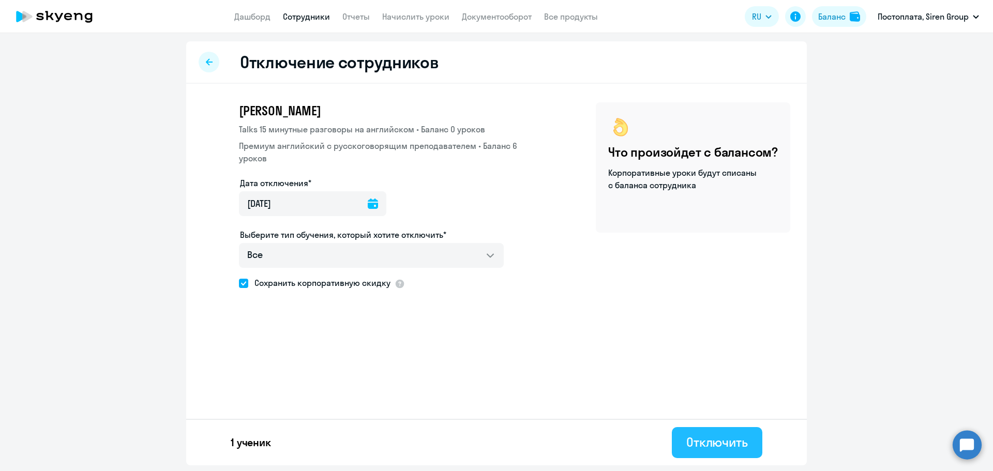
click at [704, 430] on button "Отключить" at bounding box center [717, 442] width 90 height 31
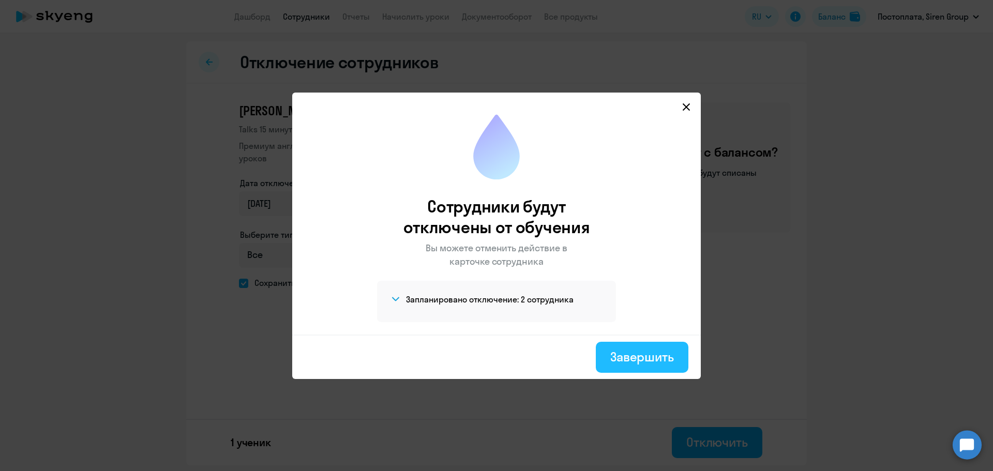
click at [630, 358] on div "Завершить" at bounding box center [642, 356] width 64 height 17
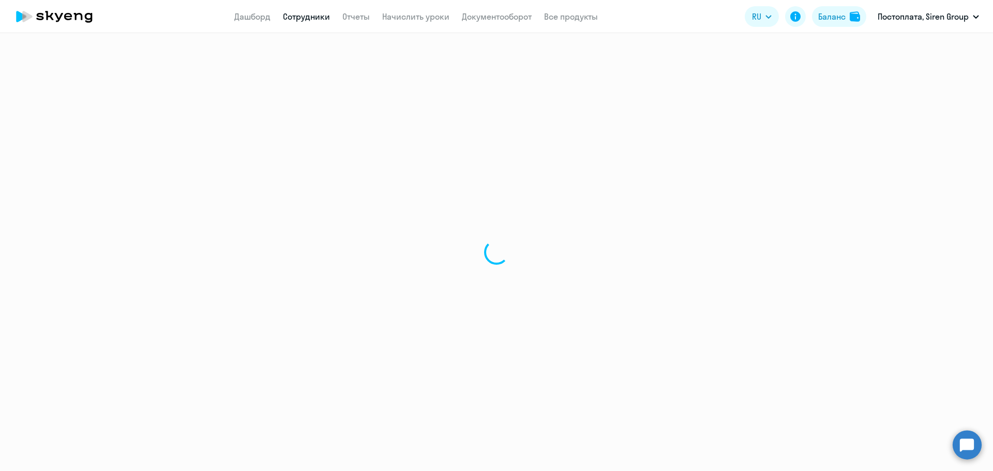
select select "30"
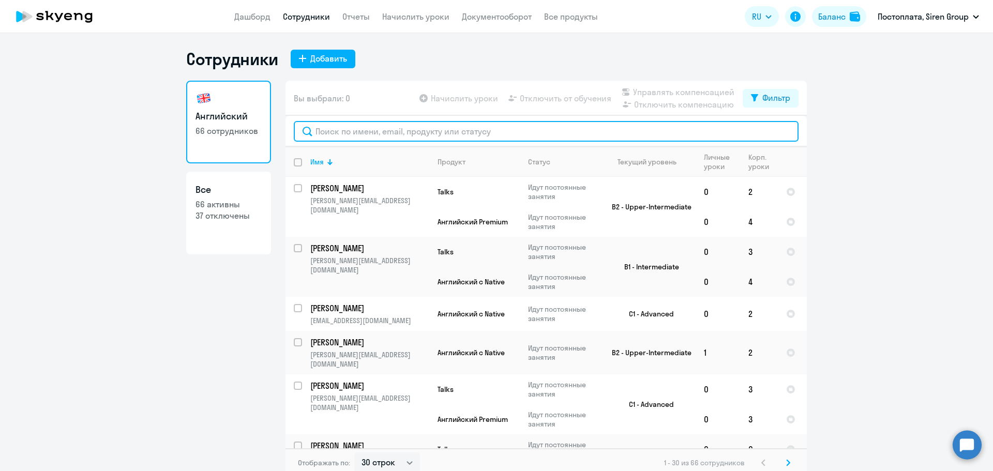
click at [331, 127] on input "text" at bounding box center [546, 131] width 505 height 21
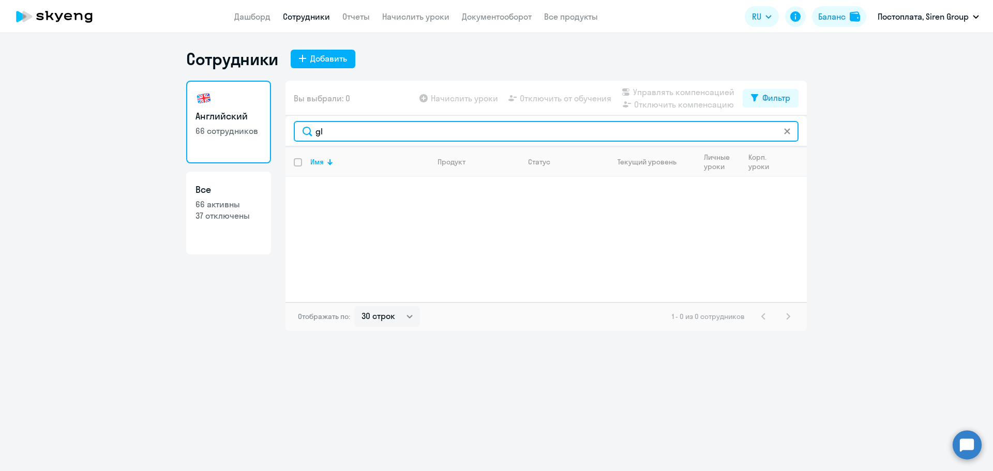
type input "g"
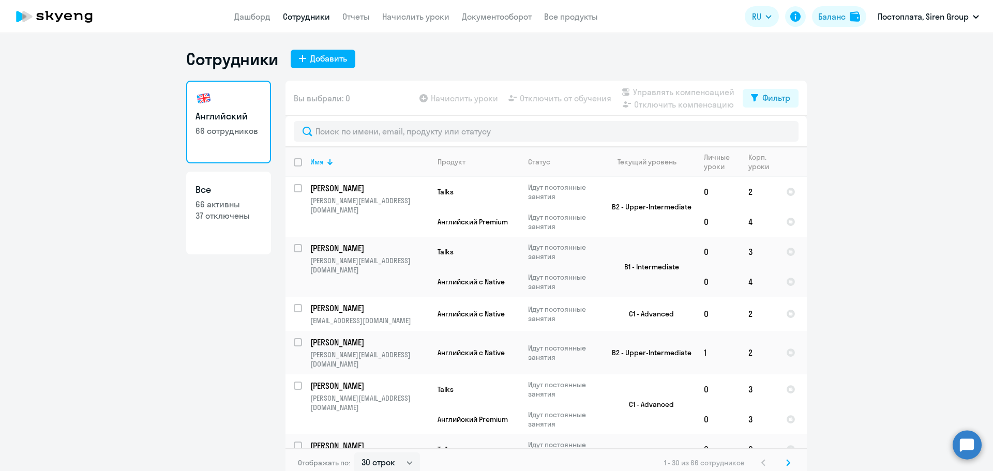
click at [186, 290] on div "Английский 66 сотрудников Все 66 активны 37 отключены" at bounding box center [228, 276] width 85 height 390
